Goal: Task Accomplishment & Management: Use online tool/utility

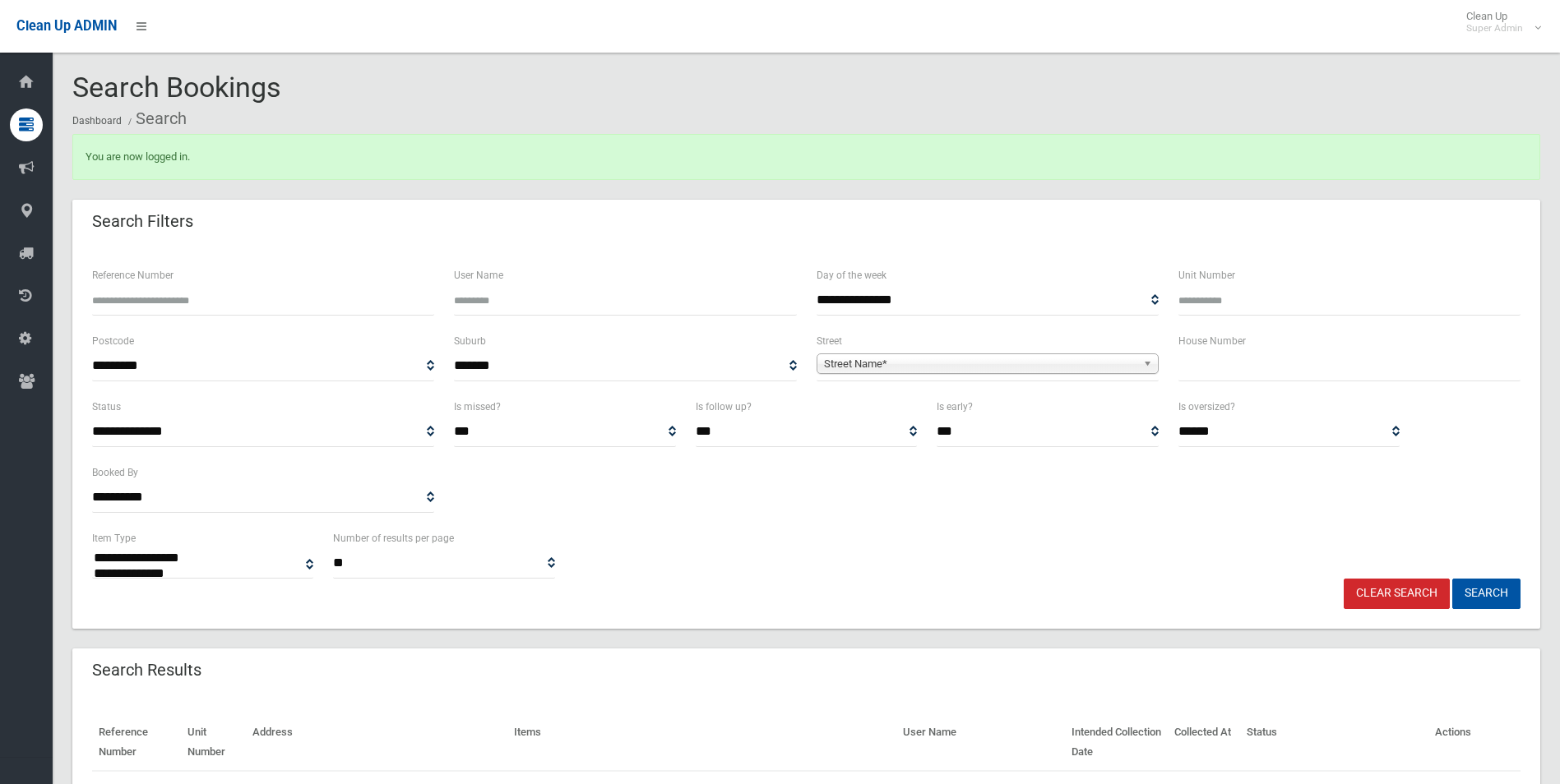
select select
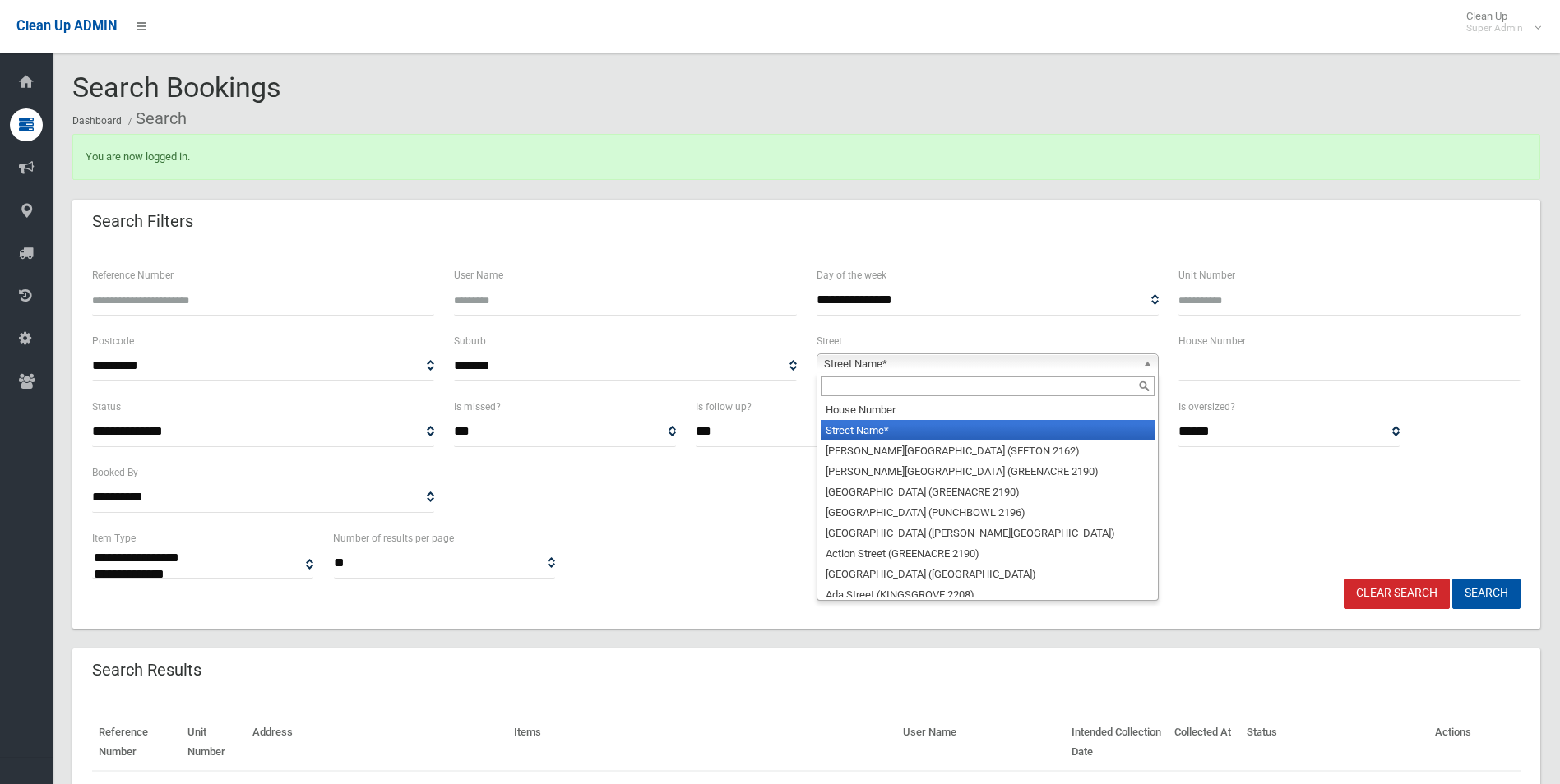
click at [871, 361] on span "Street Name*" at bounding box center [980, 364] width 313 height 19
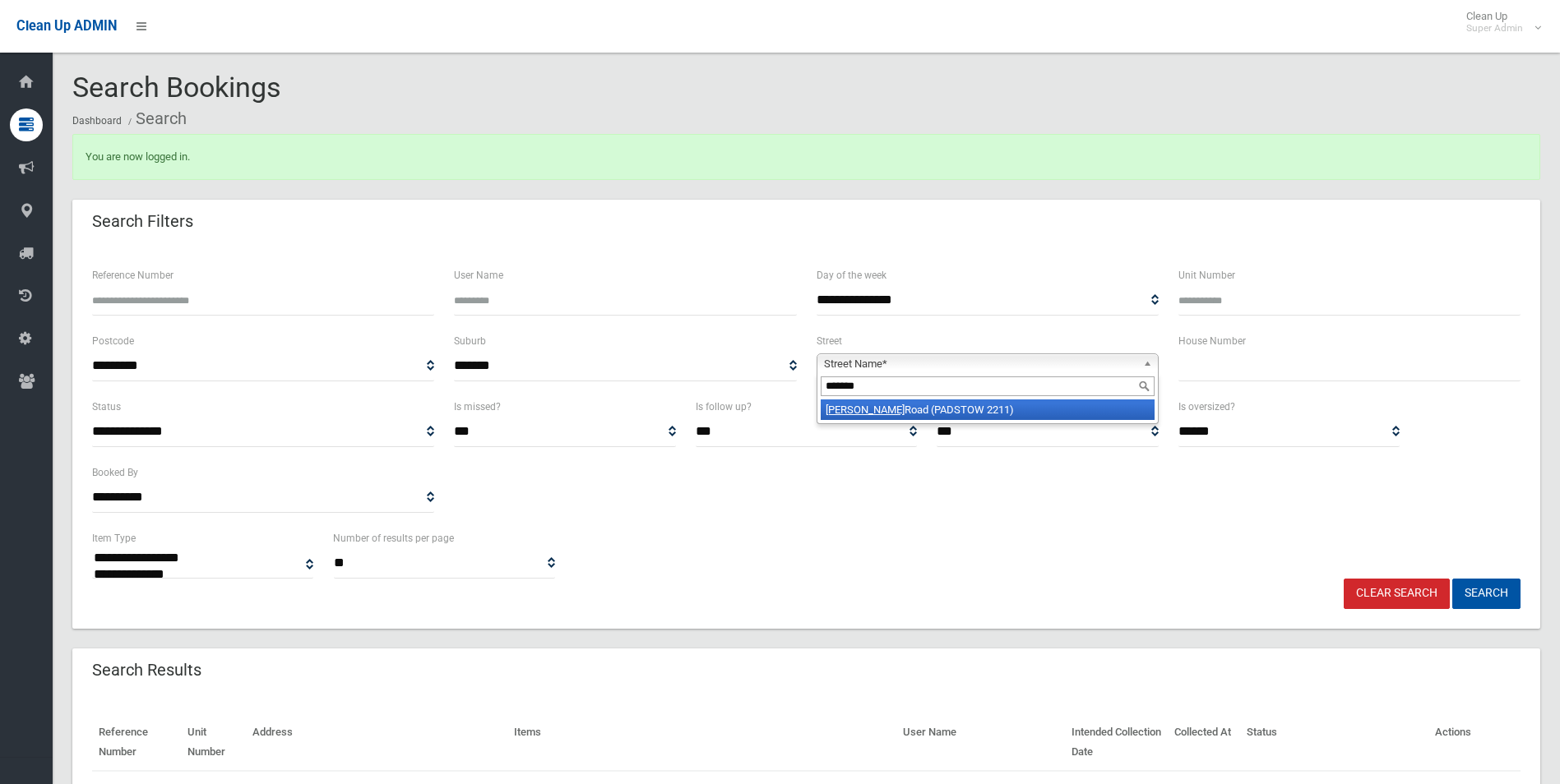
type input "******"
drag, startPoint x: 896, startPoint y: 415, endPoint x: 983, endPoint y: 393, distance: 89.7
click at [897, 415] on li "Davies Road (PADSTOW 2211)" at bounding box center [988, 409] width 334 height 20
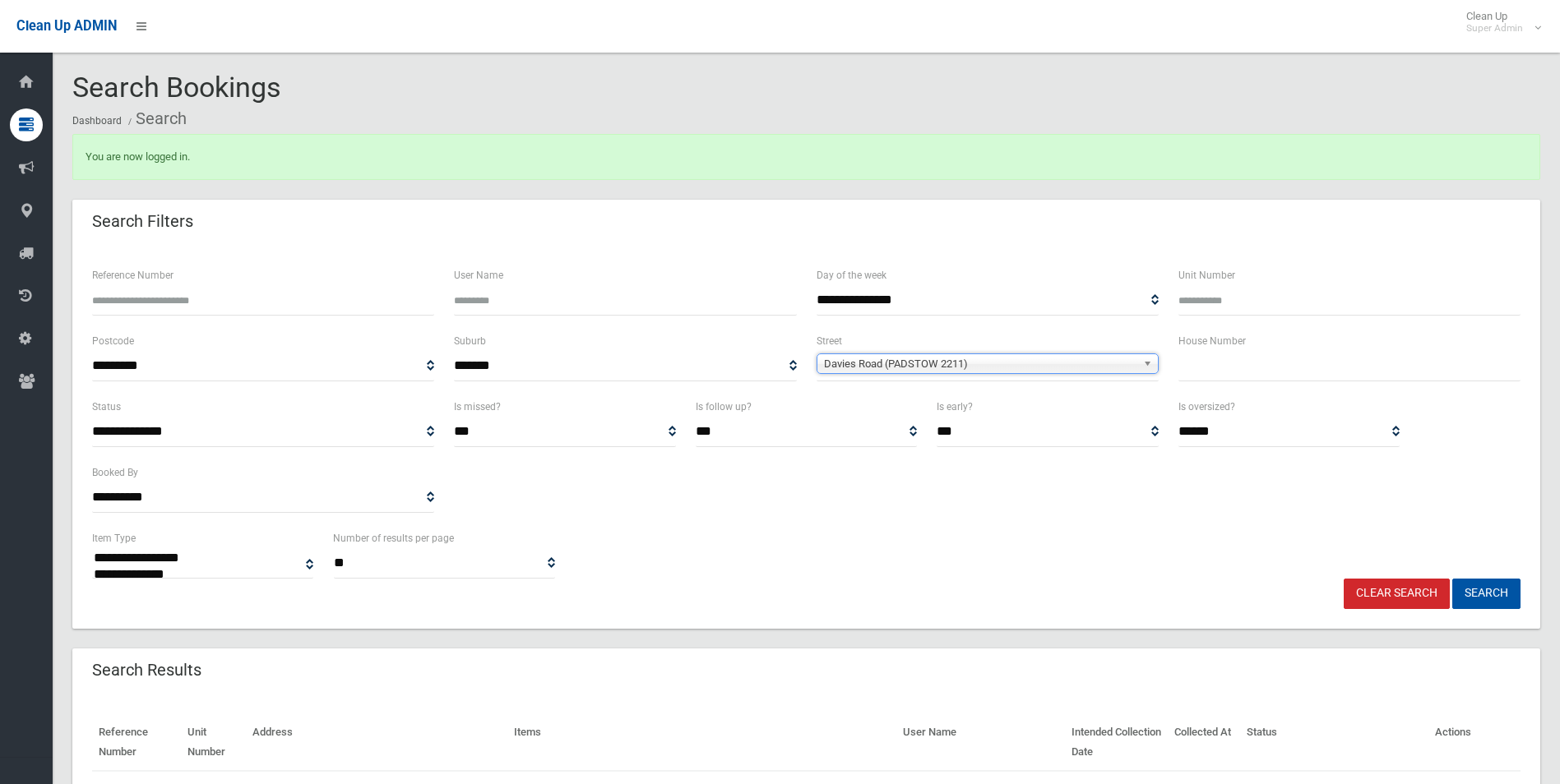
click at [1209, 369] on input "text" at bounding box center [1349, 367] width 342 height 31
type input "**"
click at [1453, 578] on button "Search" at bounding box center [1487, 594] width 69 height 31
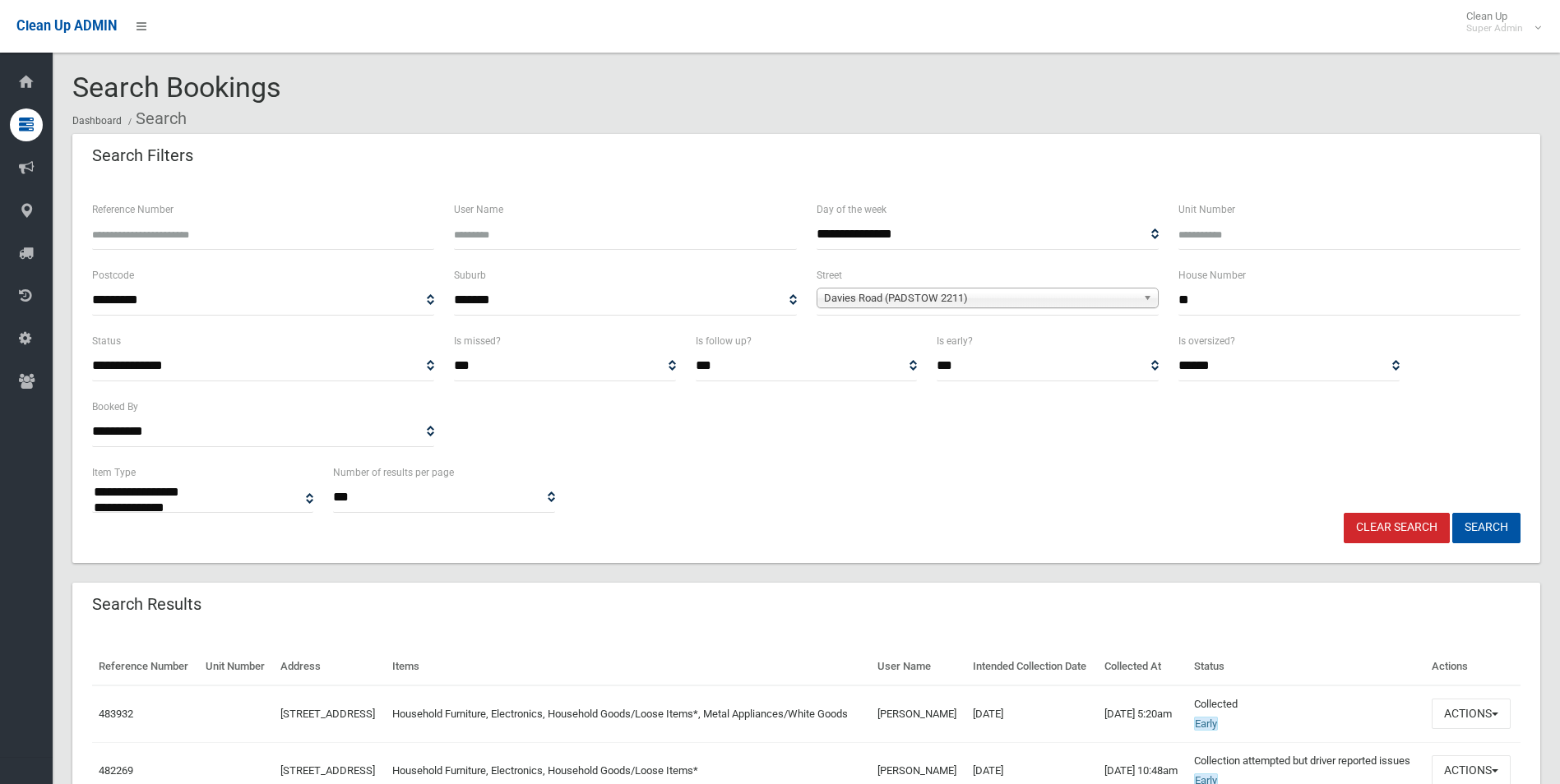
select select
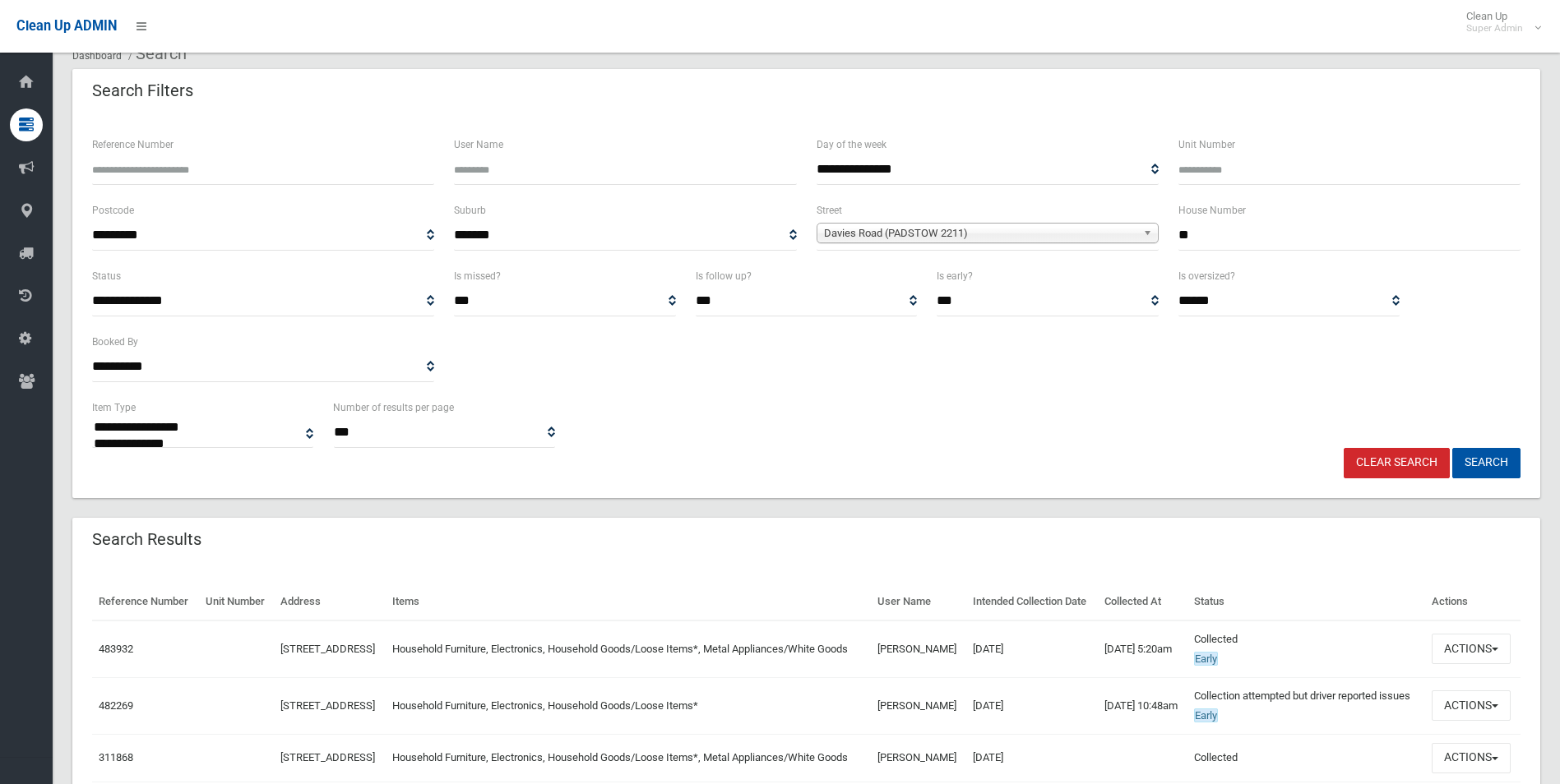
scroll to position [246, 0]
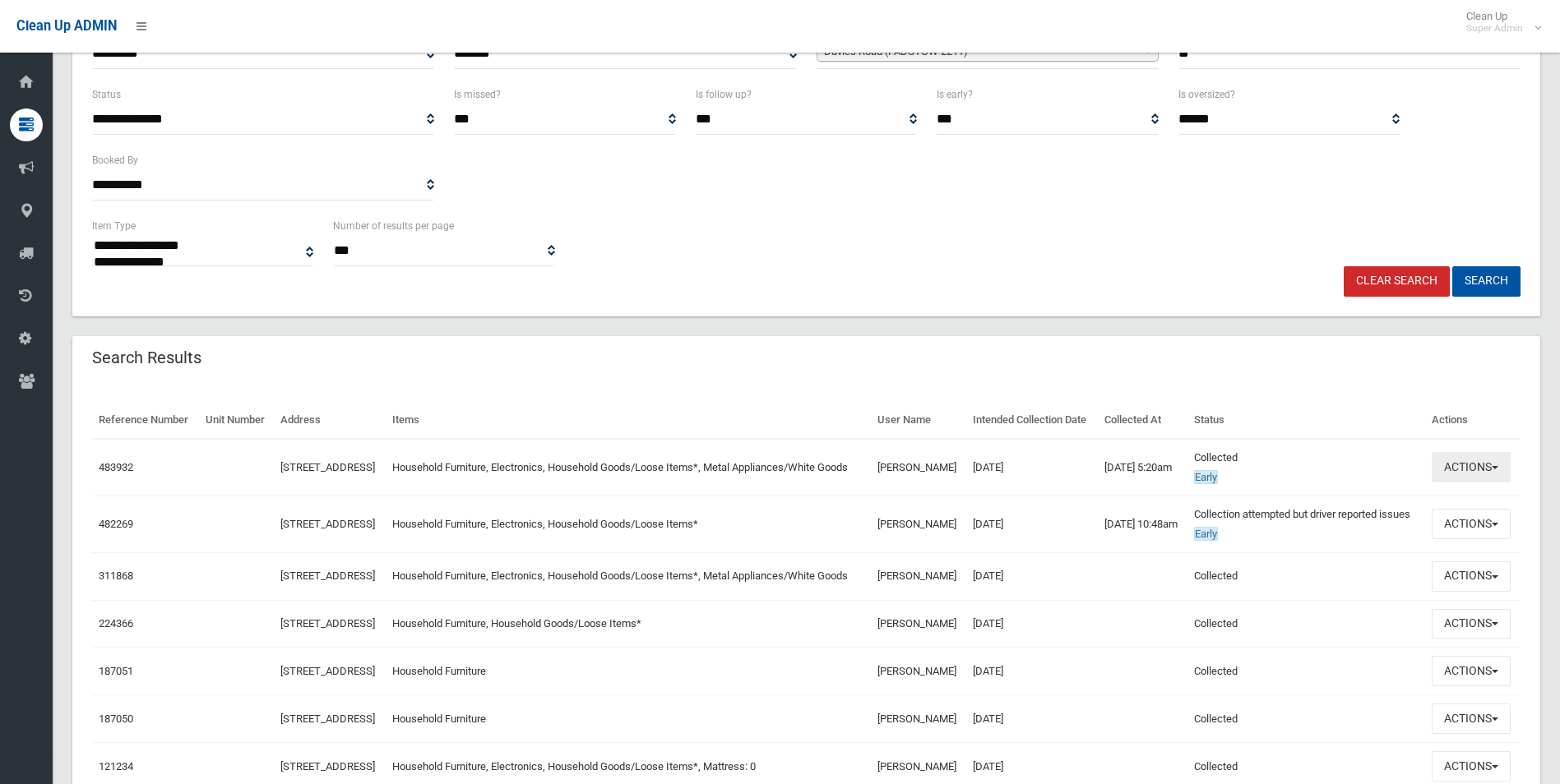
click at [1471, 483] on button "Actions" at bounding box center [1472, 467] width 79 height 31
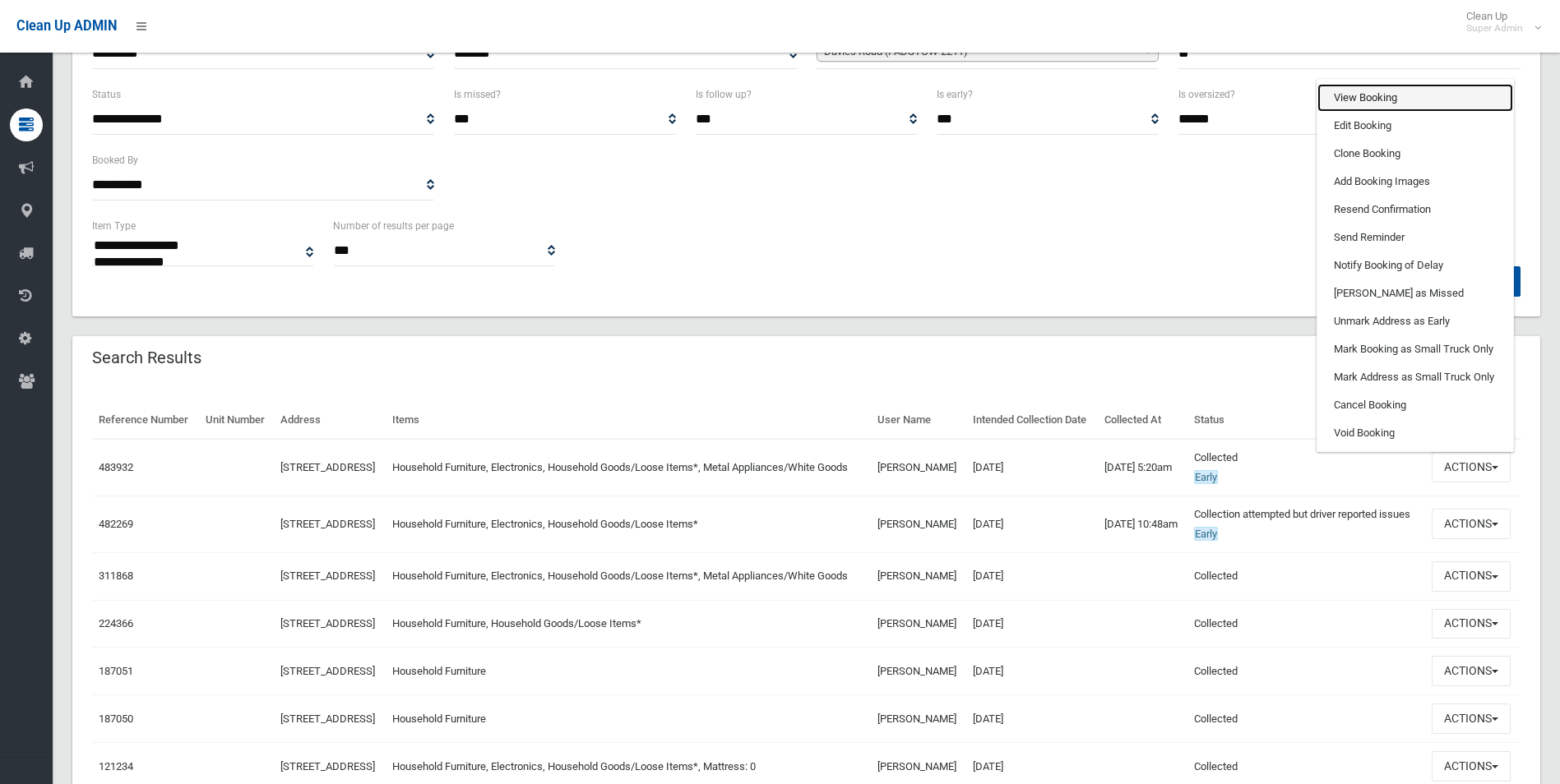
click at [1358, 112] on link "View Booking" at bounding box center [1415, 98] width 196 height 28
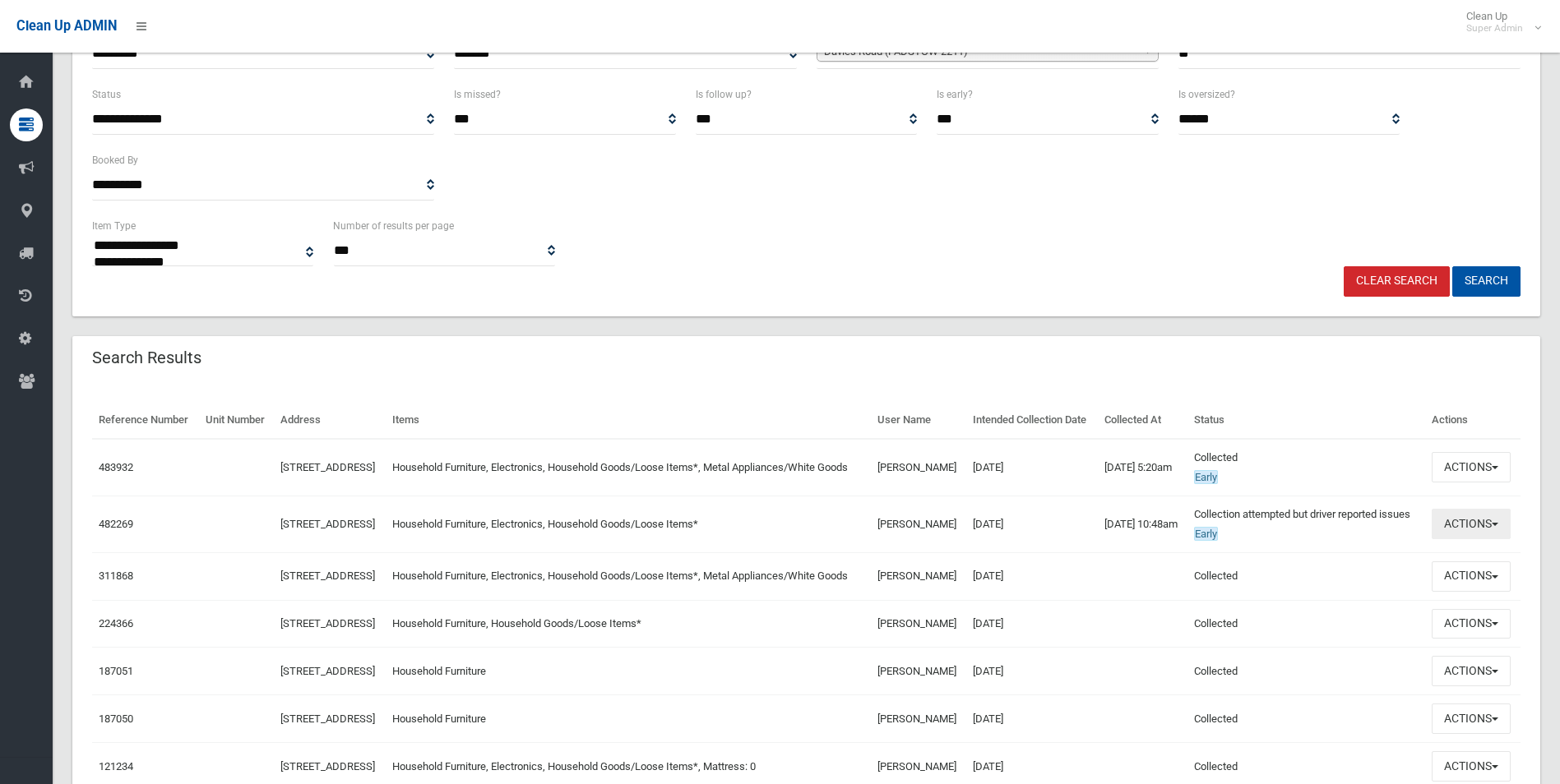
click at [1456, 540] on button "Actions" at bounding box center [1472, 524] width 79 height 31
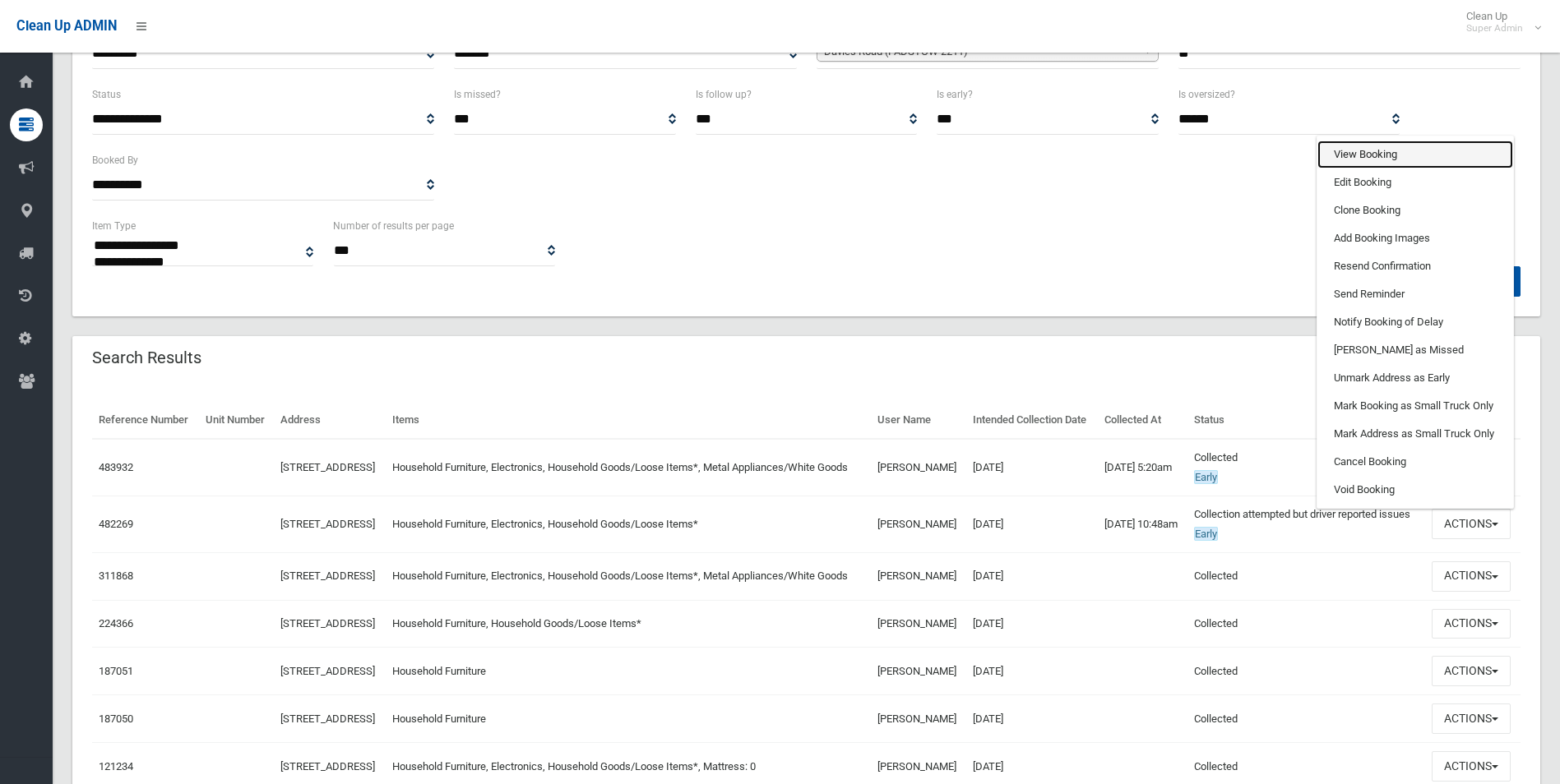
drag, startPoint x: 1354, startPoint y: 182, endPoint x: 1162, endPoint y: 268, distance: 210.4
click at [1354, 169] on link "View Booking" at bounding box center [1415, 154] width 196 height 28
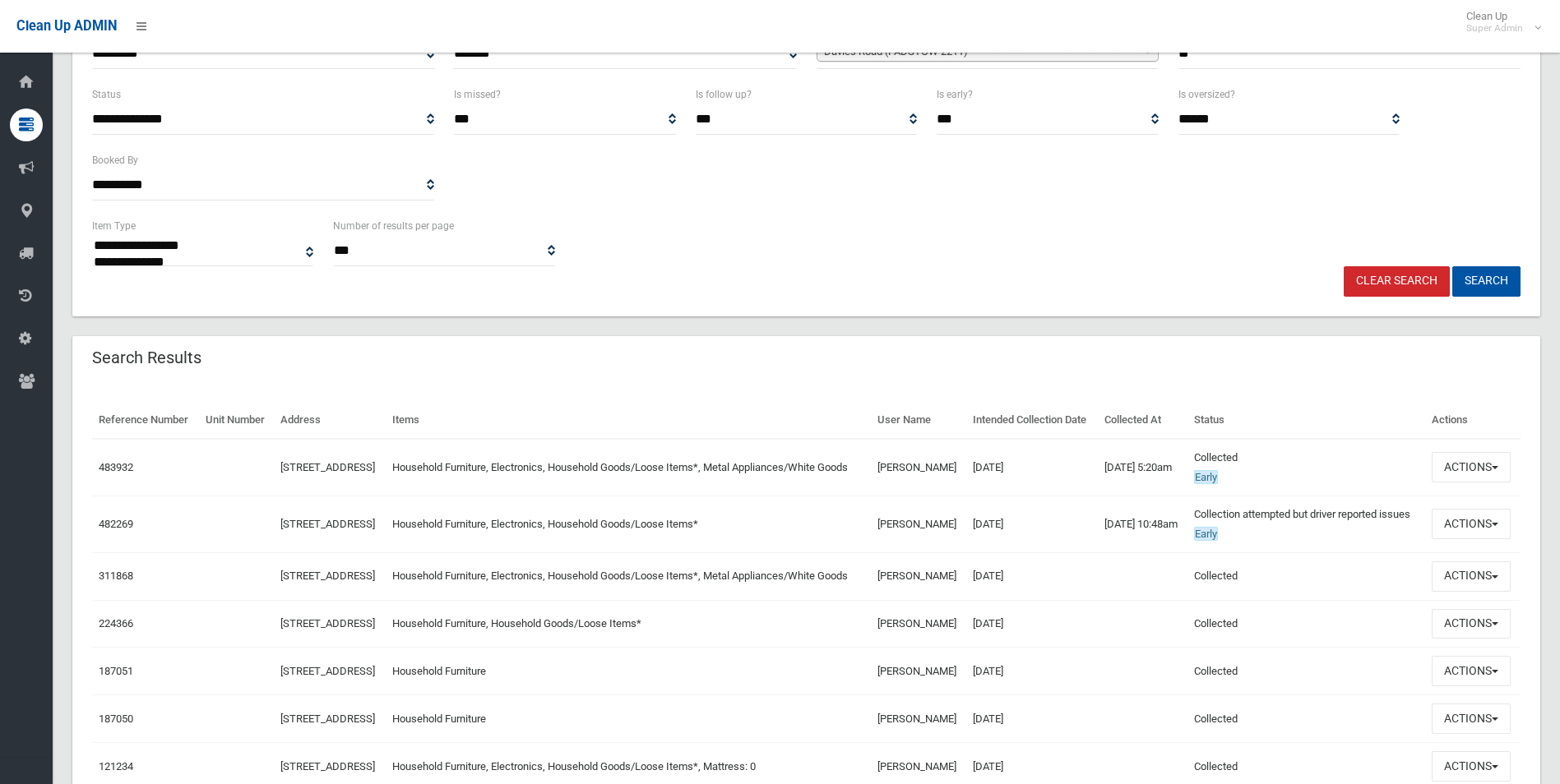
scroll to position [0, 0]
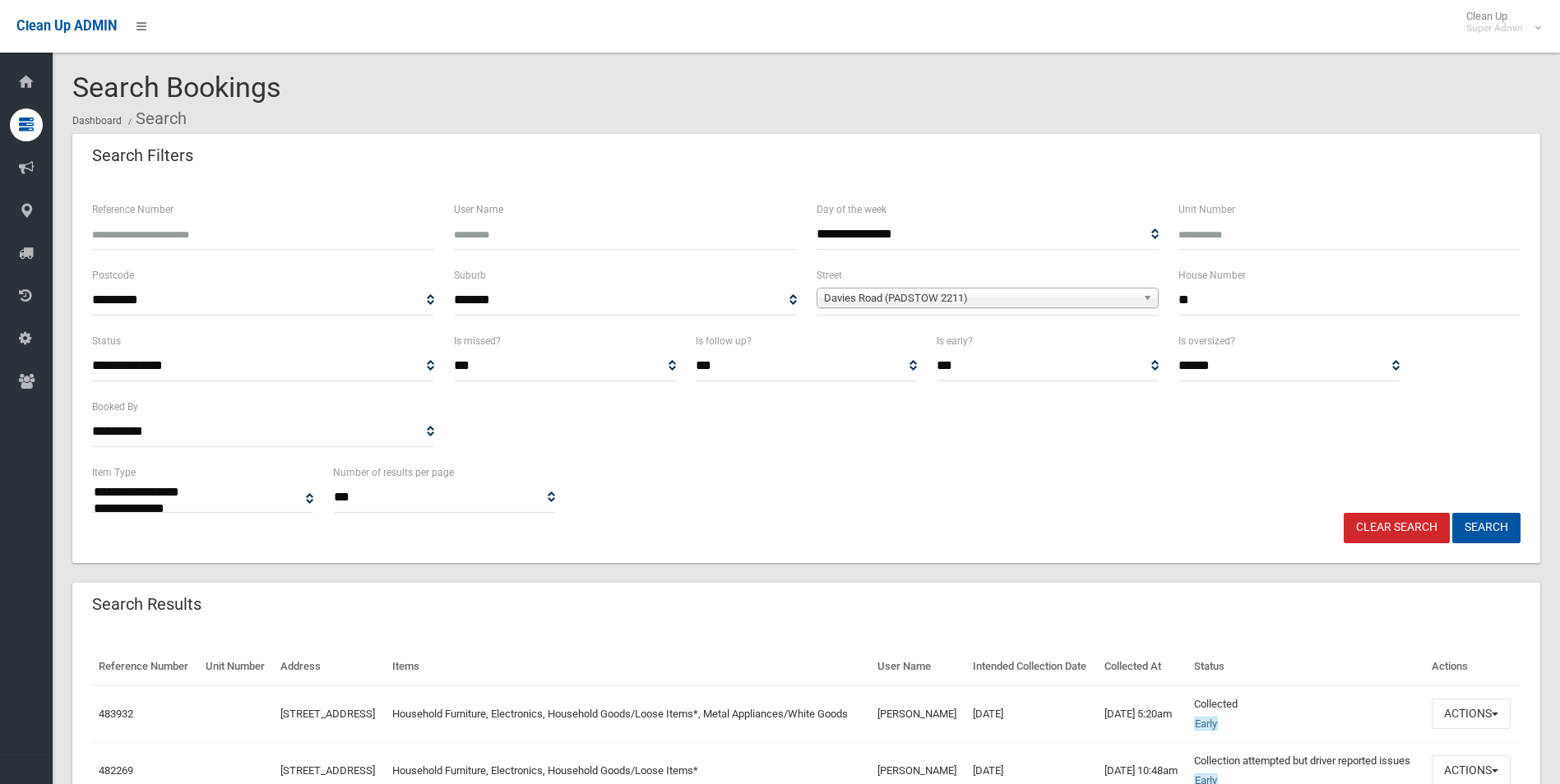
click at [1427, 524] on link "Clear Search" at bounding box center [1397, 528] width 106 height 31
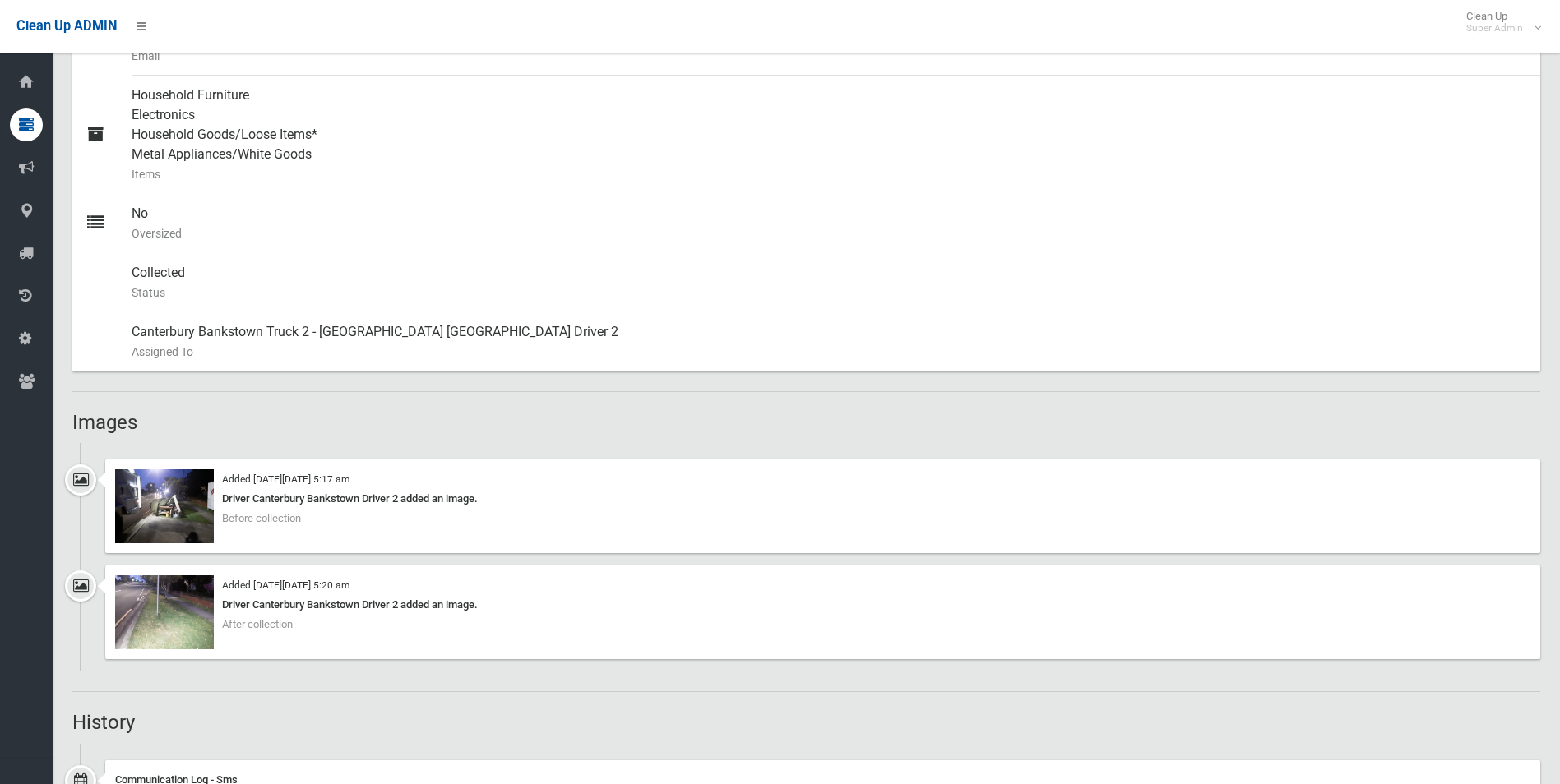
scroll to position [740, 0]
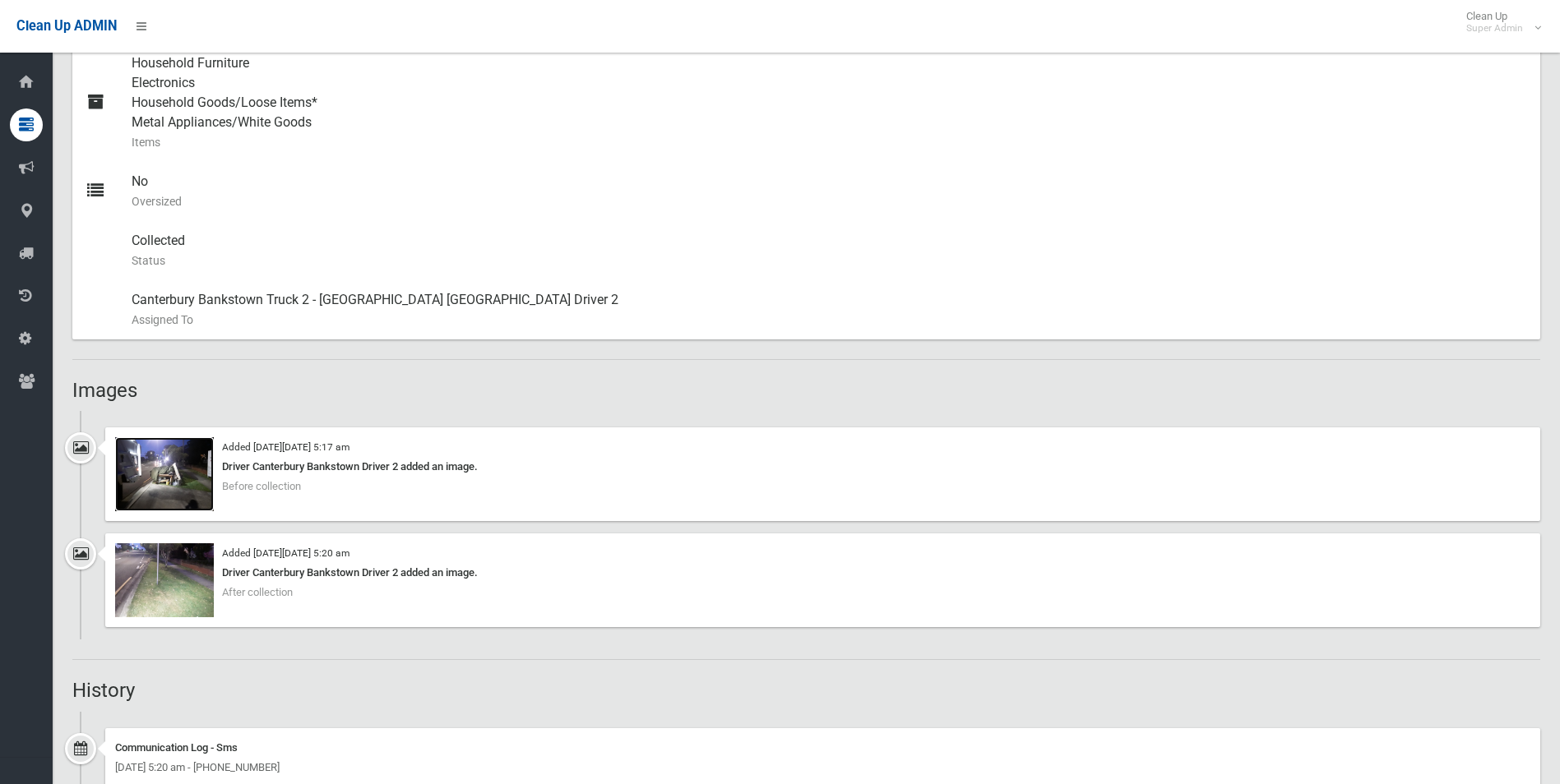
click at [147, 477] on img at bounding box center [164, 474] width 99 height 74
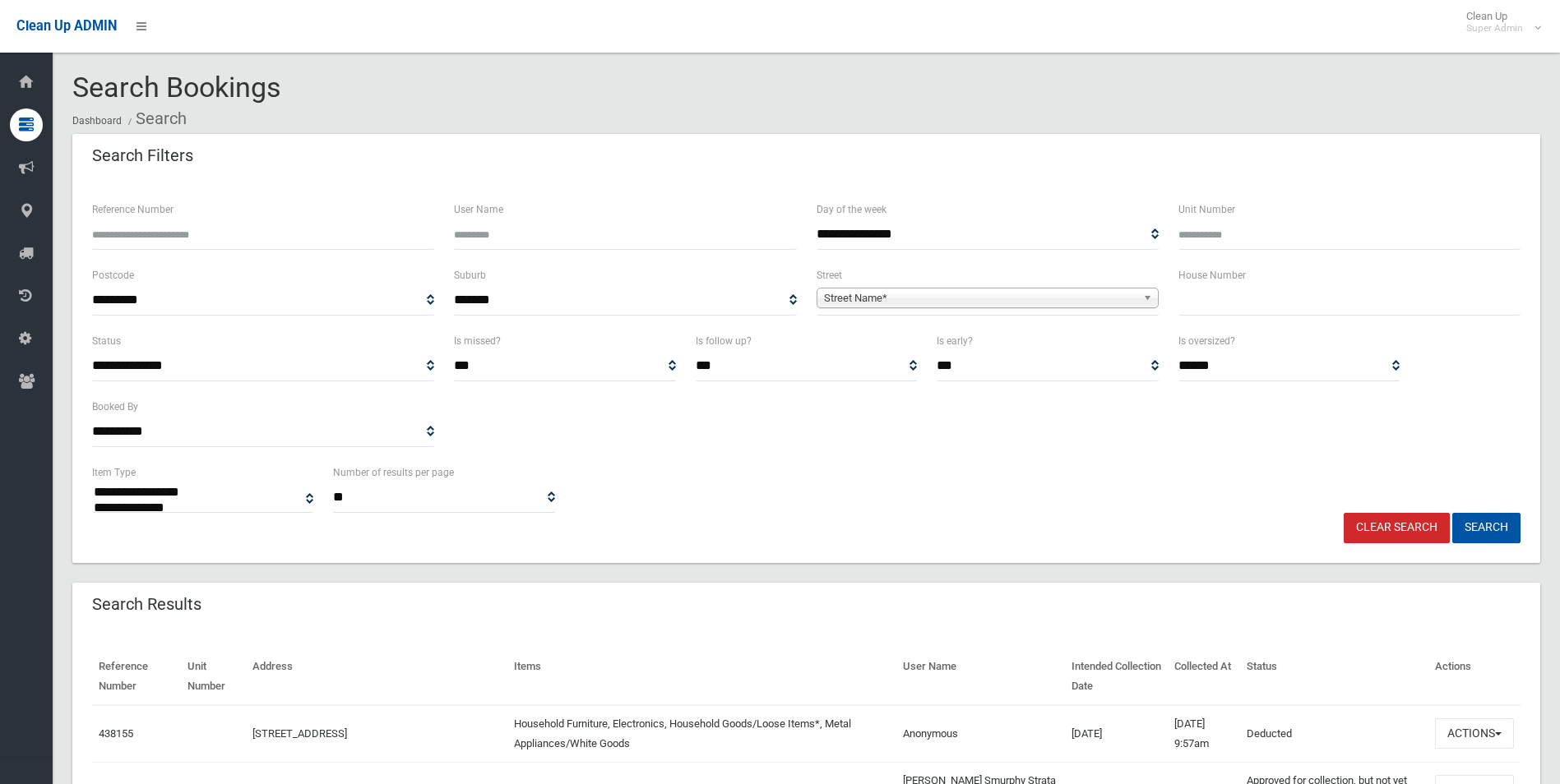
select select
click at [515, 240] on input "User Name" at bounding box center [625, 235] width 342 height 31
type input "*****"
click at [1453, 513] on button "Search" at bounding box center [1487, 528] width 69 height 31
select select
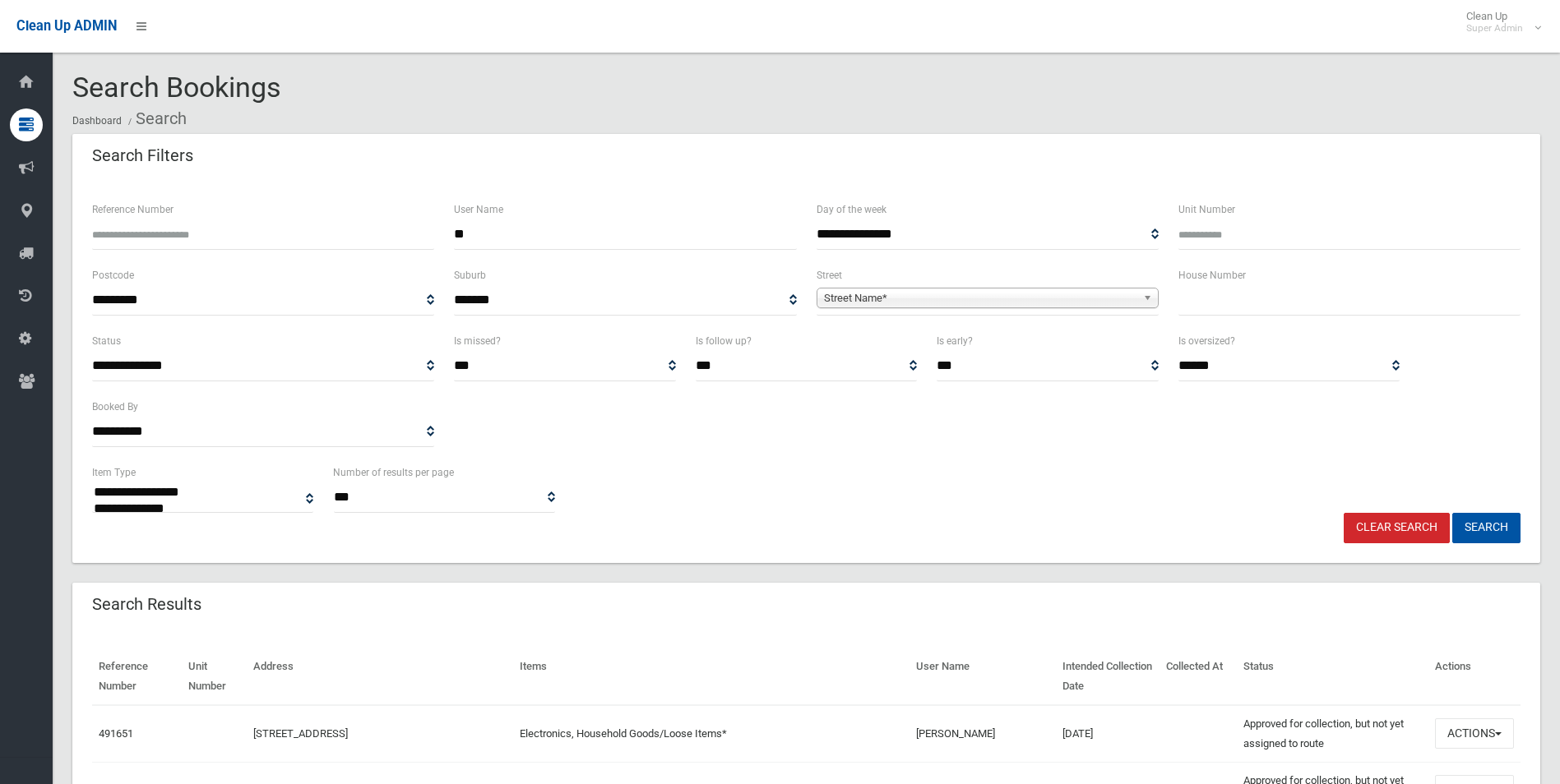
type input "*"
type input "****"
click at [1453, 513] on button "Search" at bounding box center [1487, 528] width 69 height 31
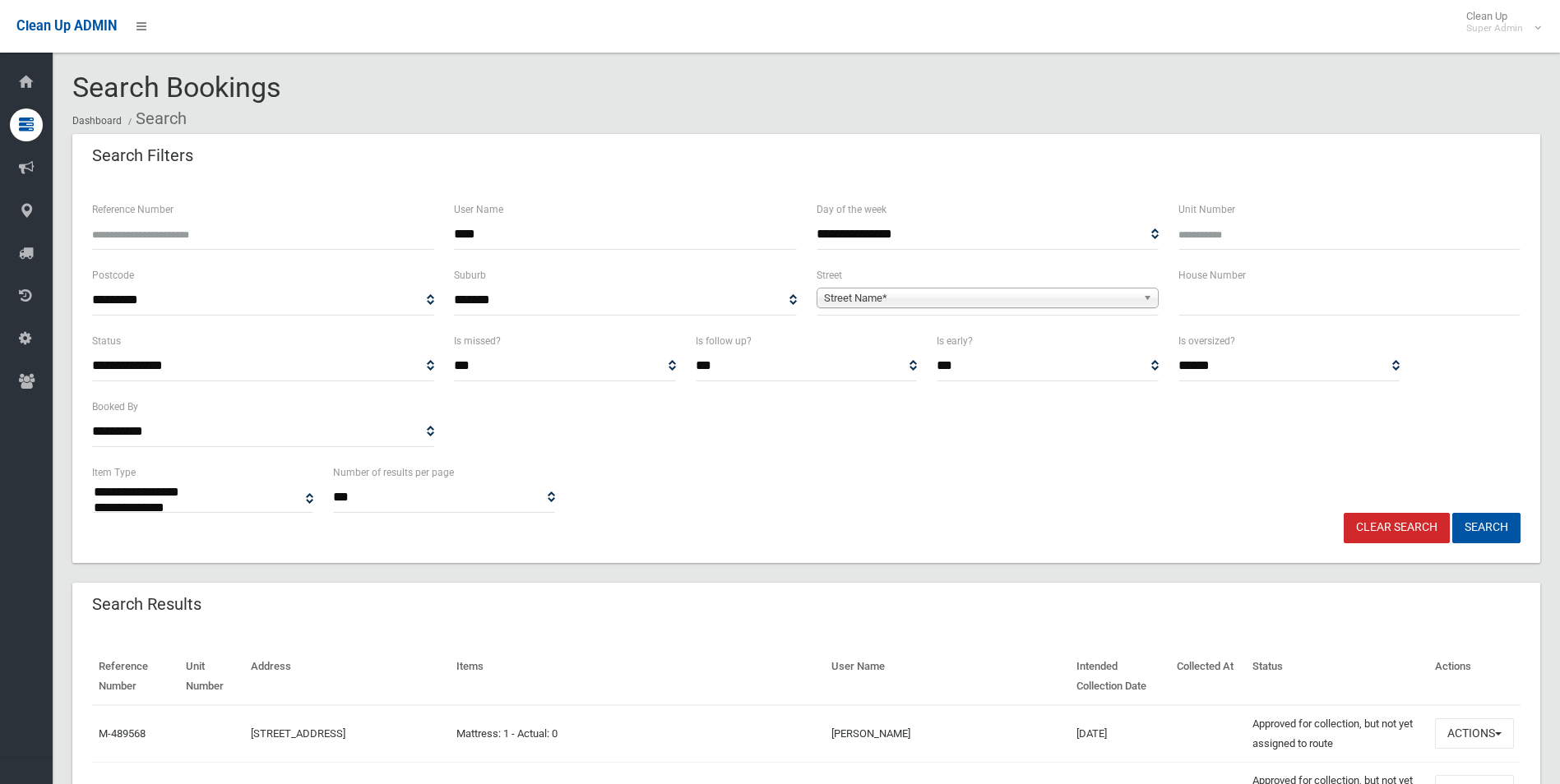
select select
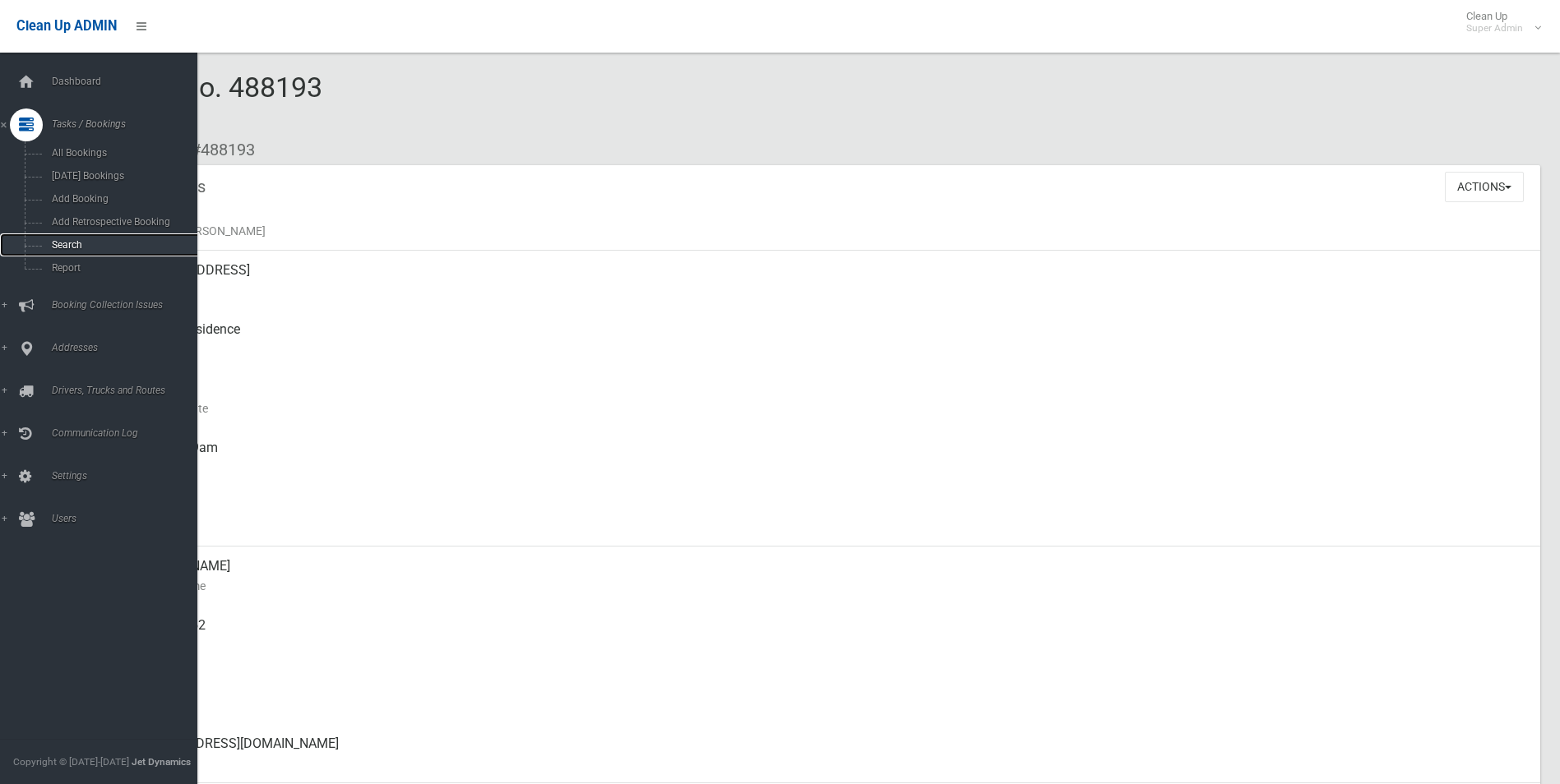
click at [68, 251] on link "Search" at bounding box center [104, 245] width 210 height 23
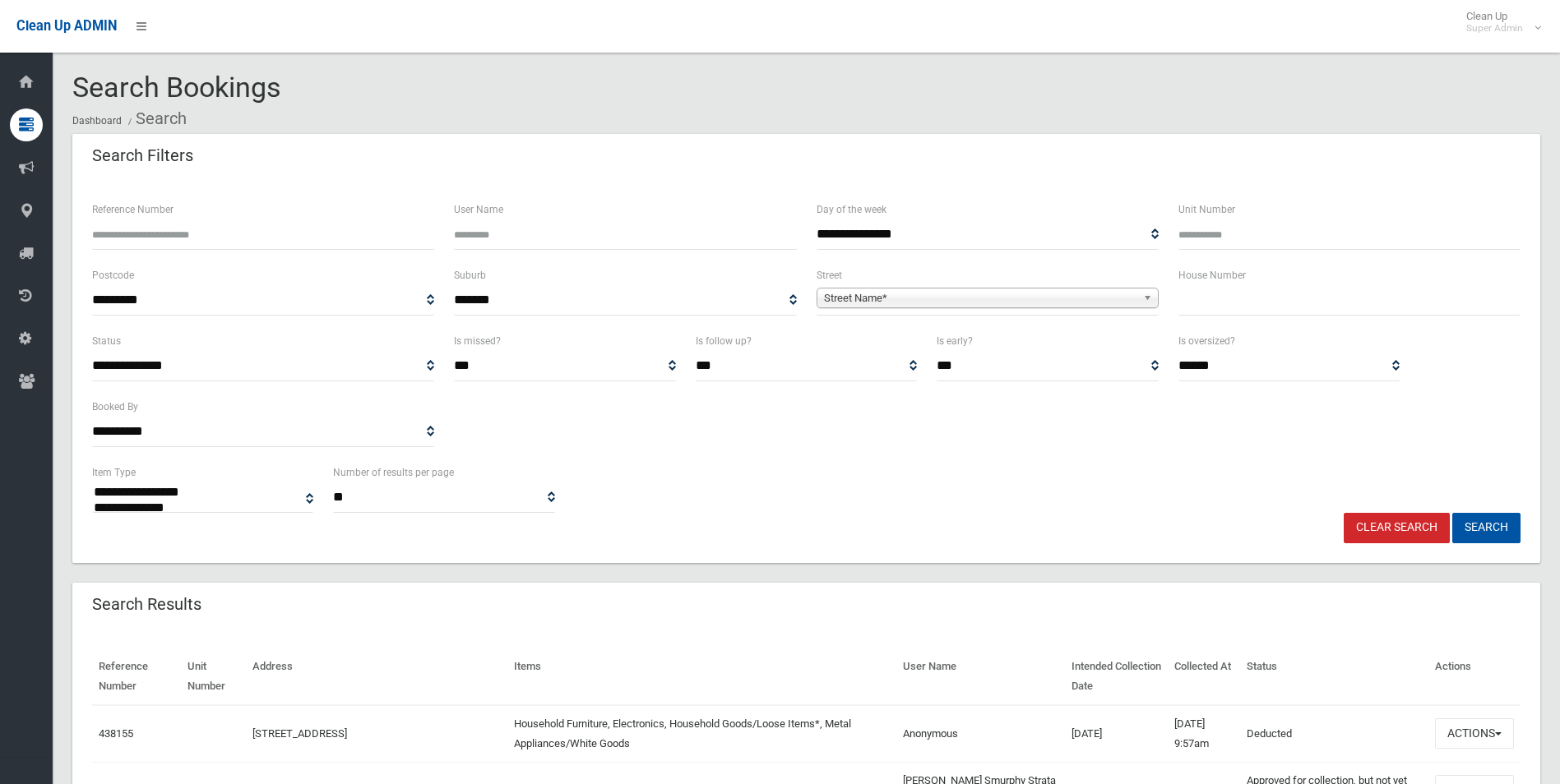
select select
click at [236, 239] on input "Reference Number" at bounding box center [263, 235] width 342 height 31
type input "*******"
click at [1453, 513] on button "Search" at bounding box center [1487, 528] width 69 height 31
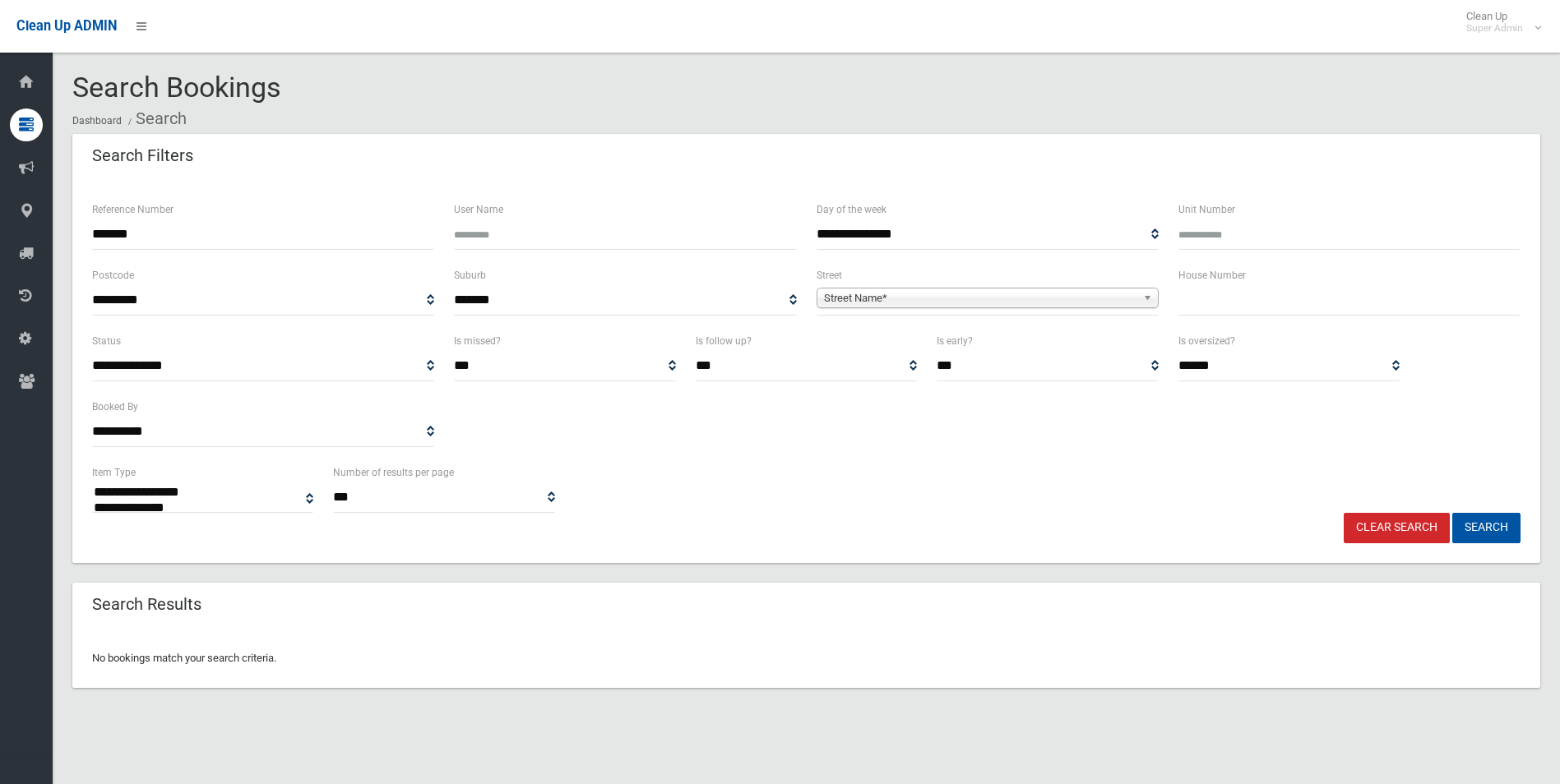
select select
click at [251, 242] on input "*******" at bounding box center [263, 235] width 342 height 31
type input "*"
type input "*******"
drag, startPoint x: 185, startPoint y: 238, endPoint x: 25, endPoint y: 252, distance: 160.6
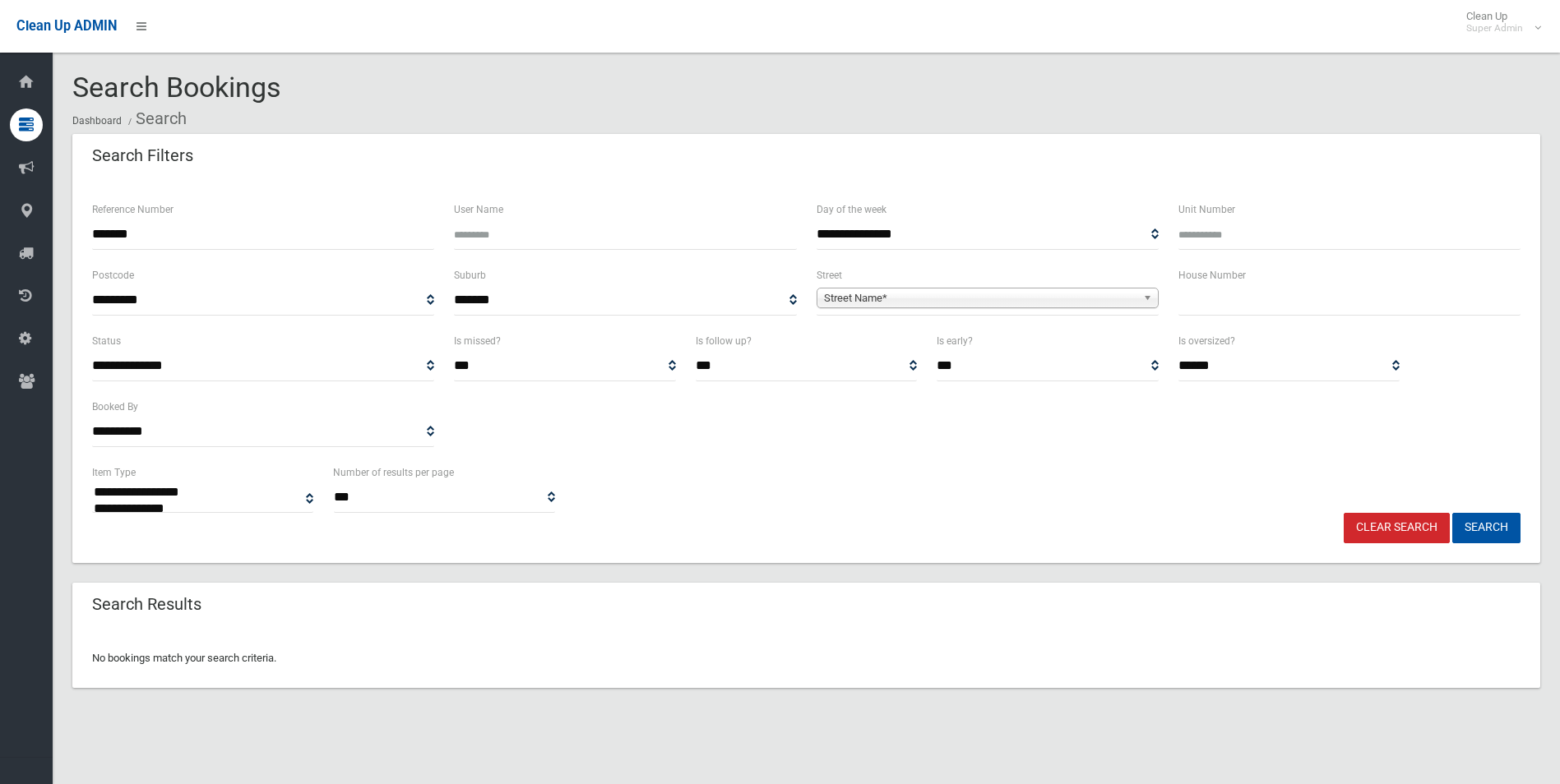
click at [17, 252] on div "**********" at bounding box center [780, 411] width 1560 height 784
click at [855, 296] on span "Street Name*" at bounding box center [980, 298] width 313 height 19
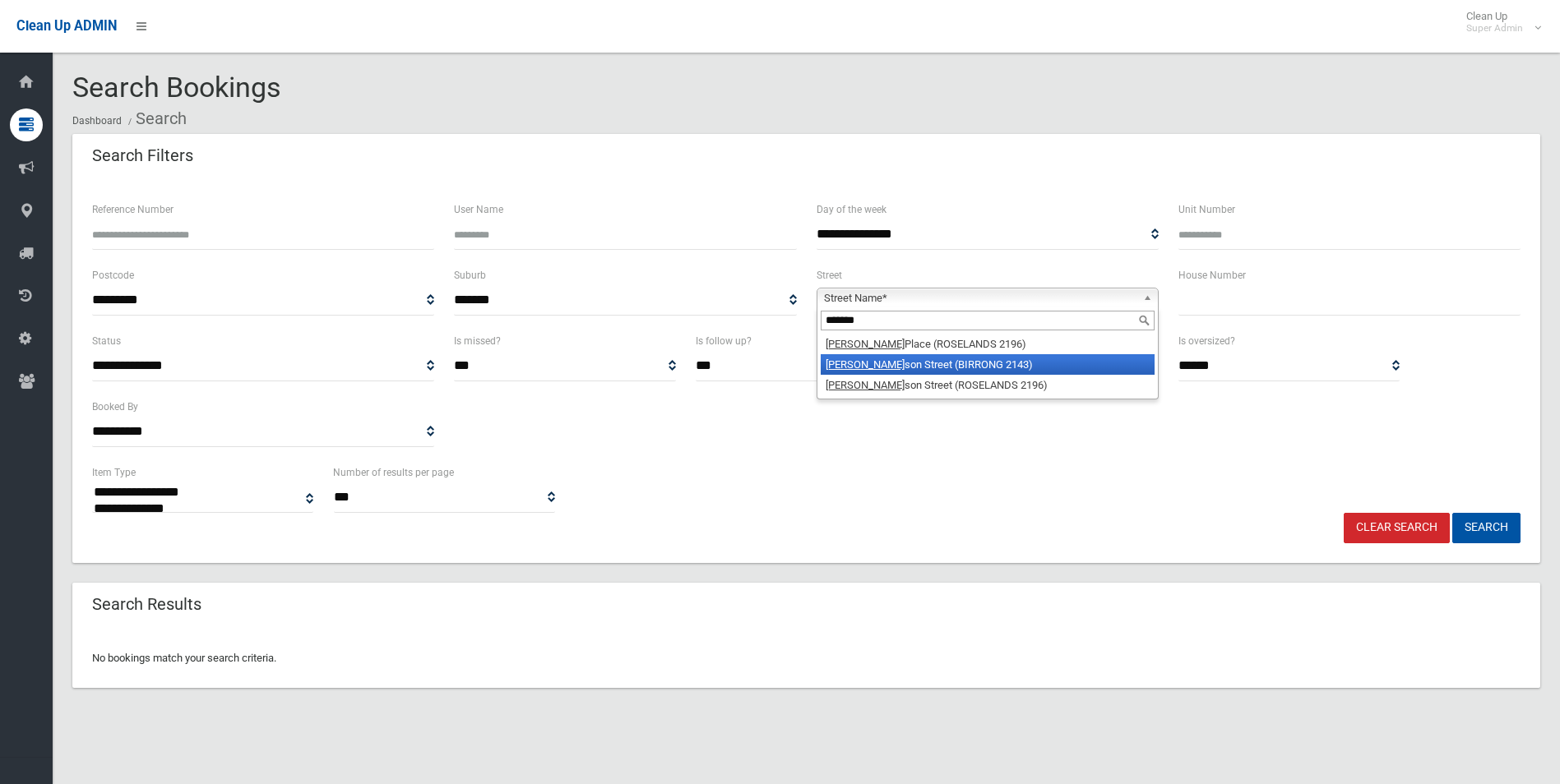
type input "*******"
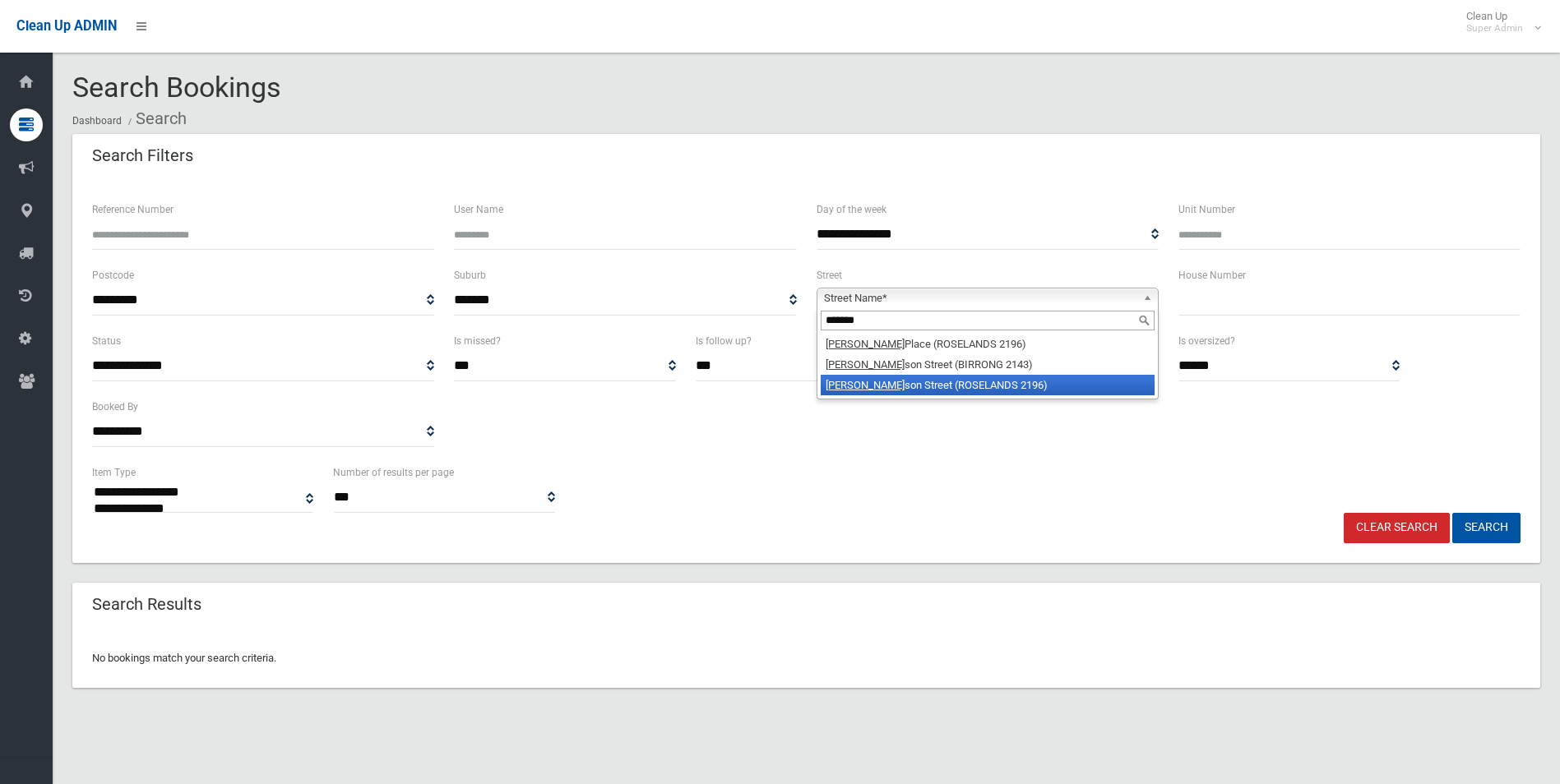
drag, startPoint x: 878, startPoint y: 381, endPoint x: 1038, endPoint y: 335, distance: 166.5
click at [882, 380] on li "Stephen son Street (ROSELANDS 2196)" at bounding box center [988, 384] width 334 height 20
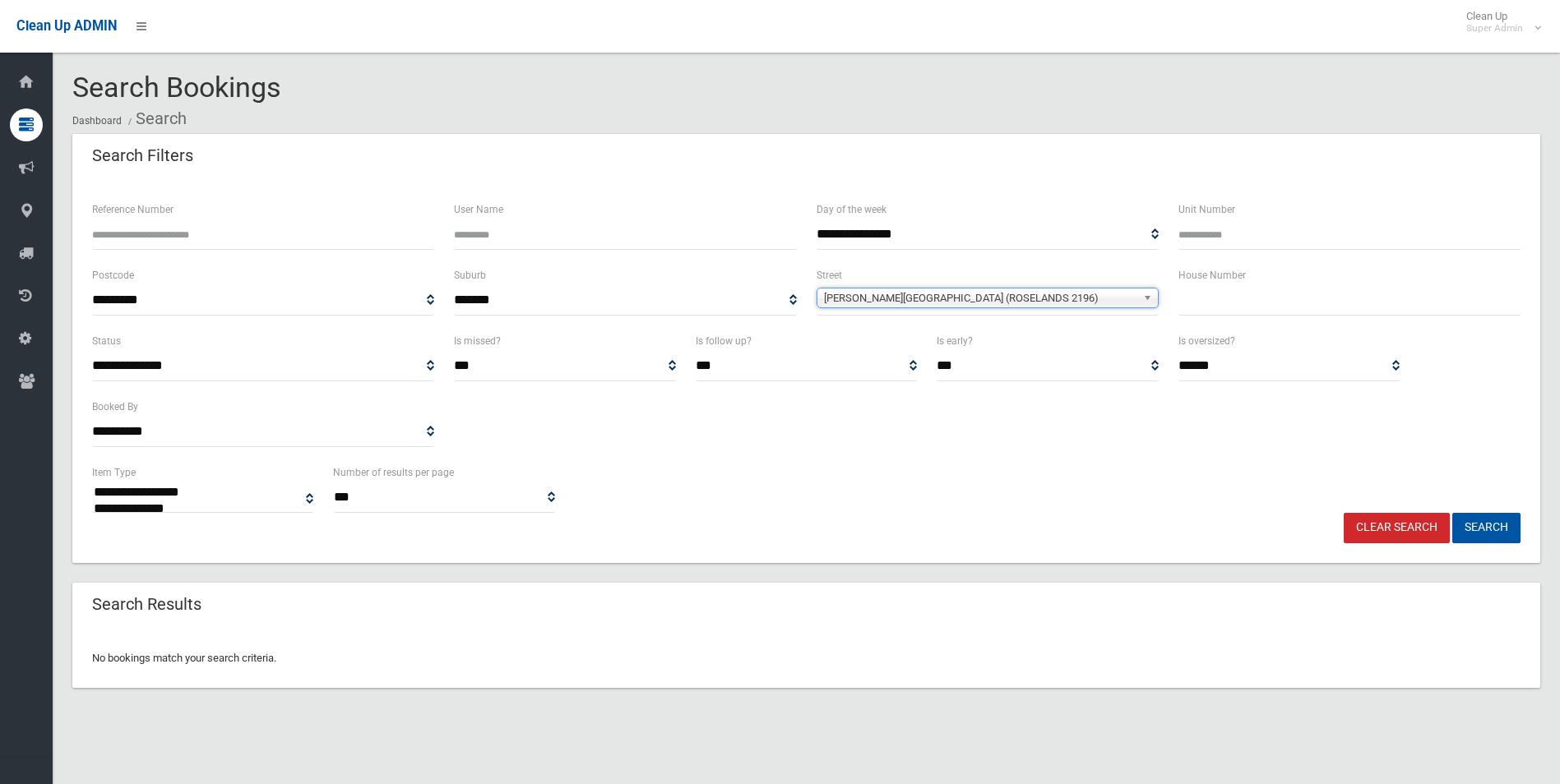
click at [1222, 298] on input "text" at bounding box center [1349, 300] width 342 height 31
type input "*"
click at [1453, 513] on button "Search" at bounding box center [1487, 528] width 69 height 31
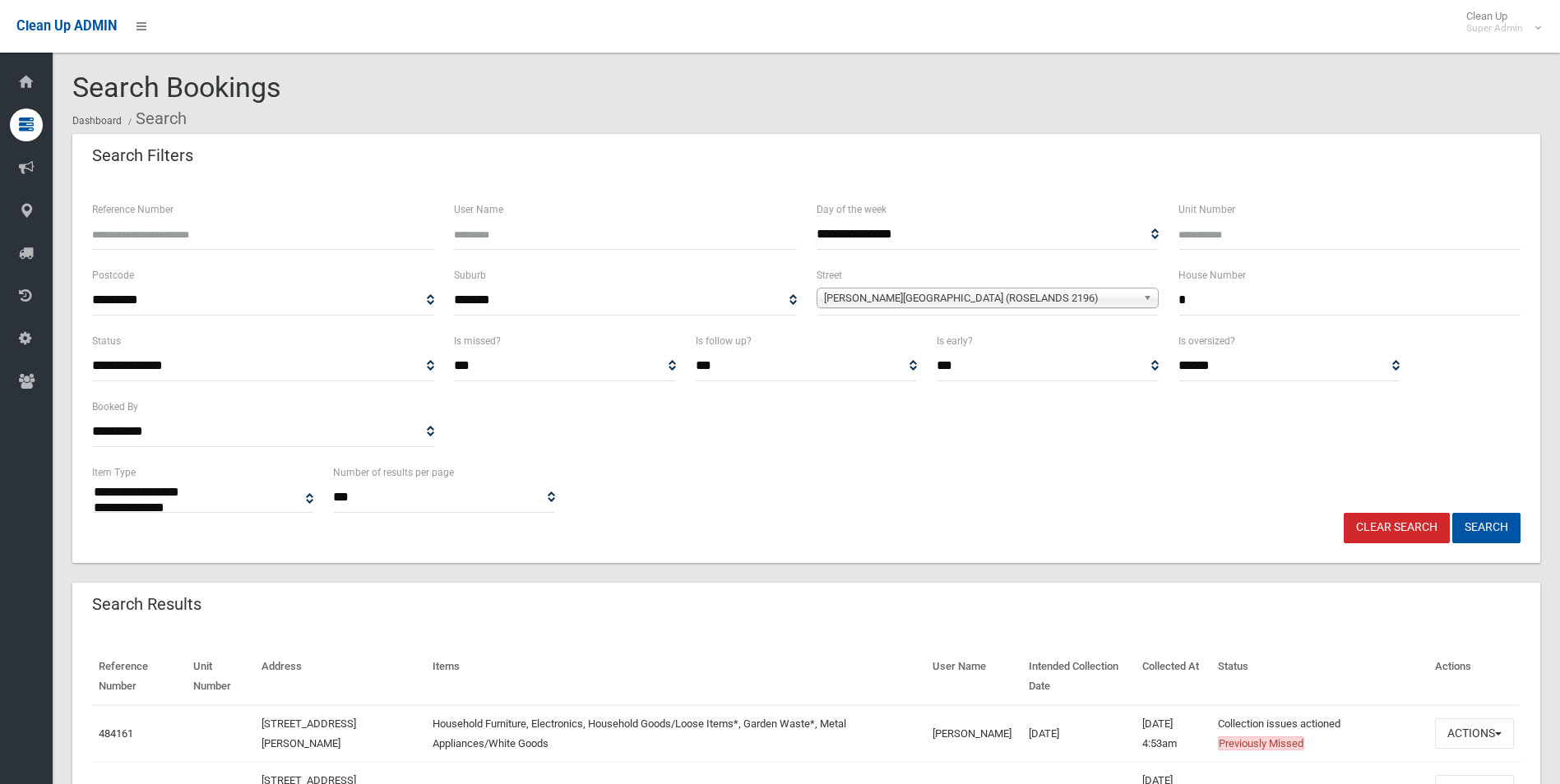
select select
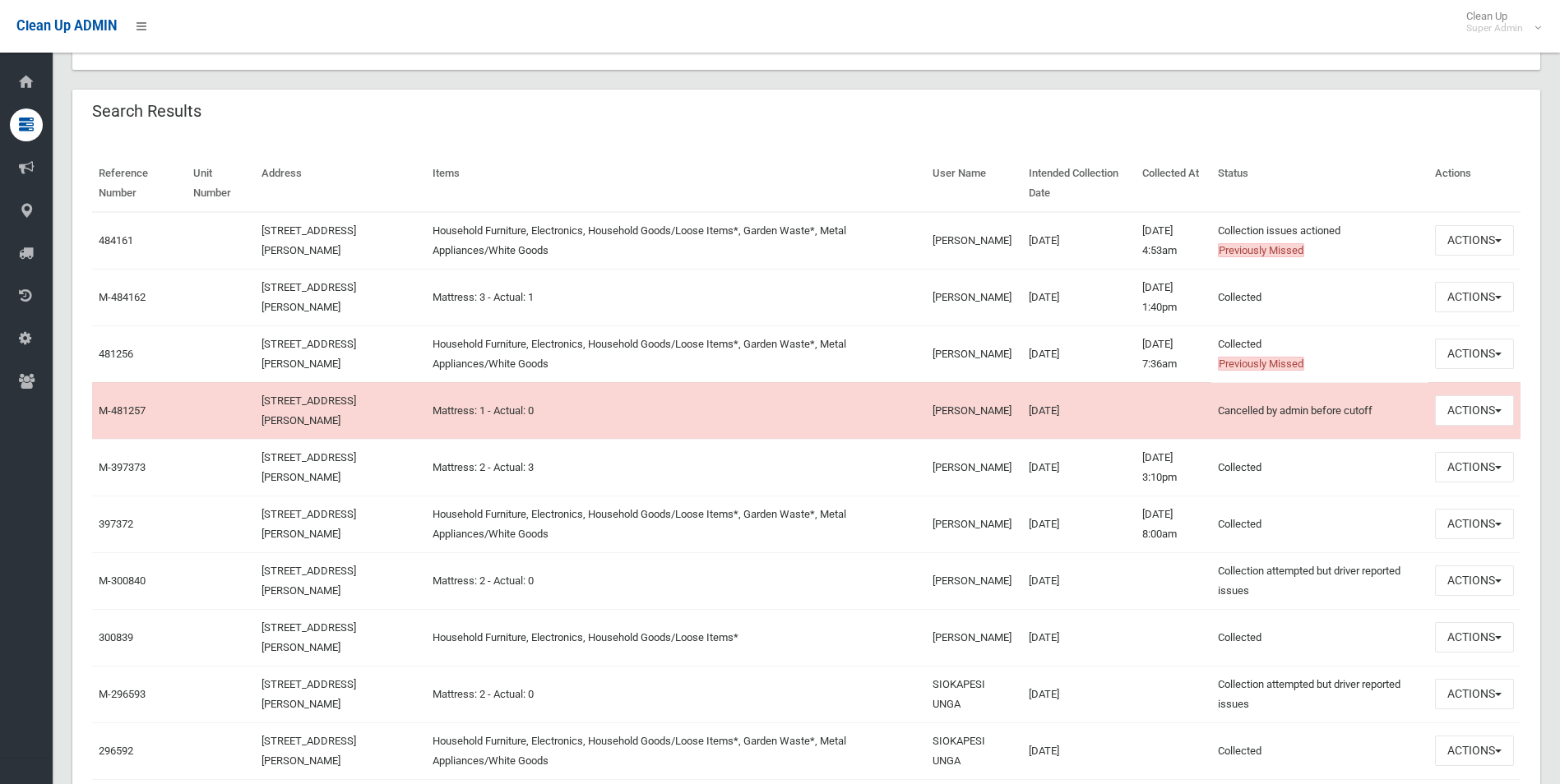
scroll to position [246, 0]
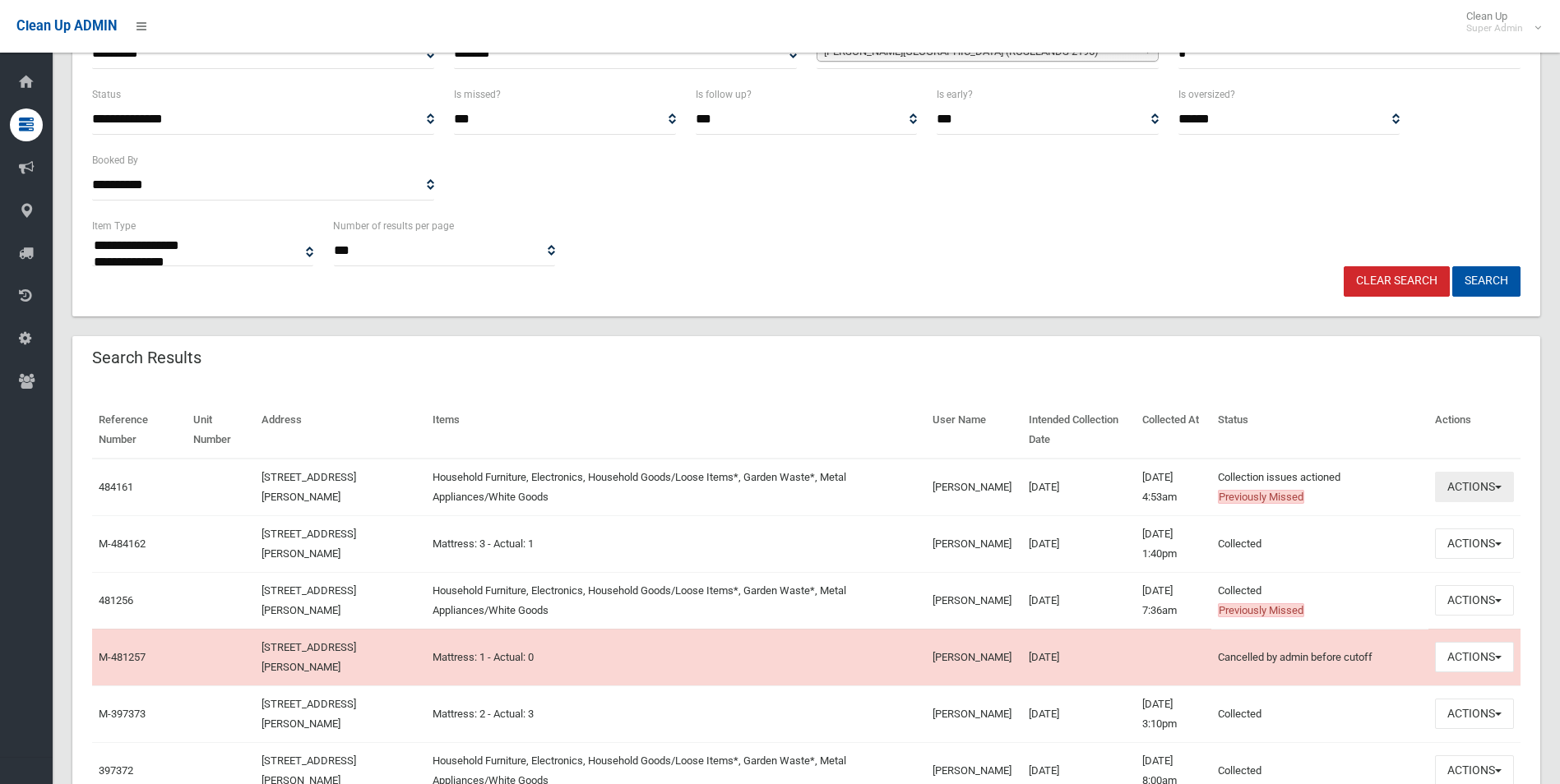
click at [1473, 487] on button "Actions" at bounding box center [1475, 488] width 79 height 31
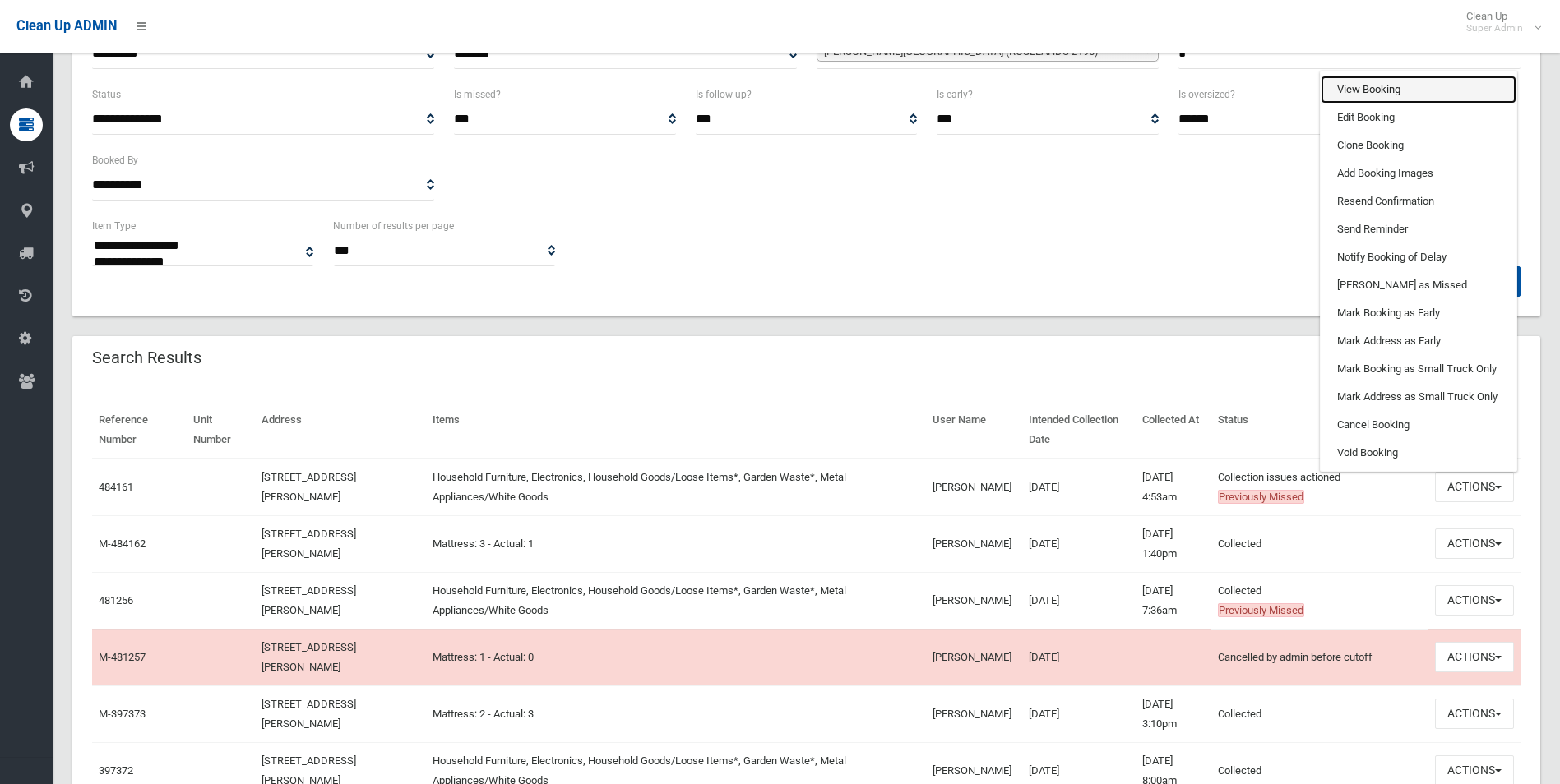
click at [1375, 87] on link "View Booking" at bounding box center [1419, 89] width 196 height 28
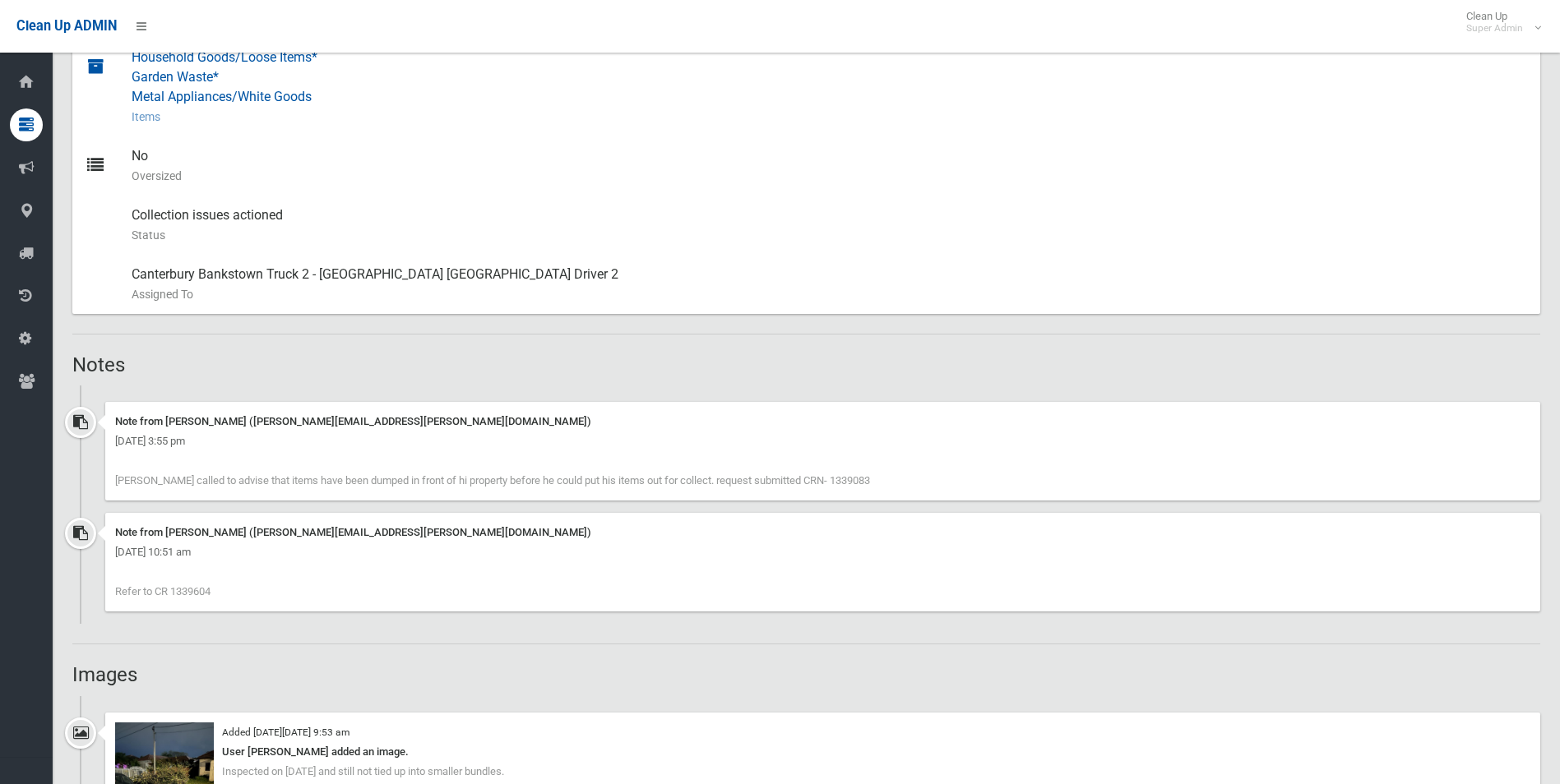
scroll to position [823, 0]
